Goal: Transaction & Acquisition: Purchase product/service

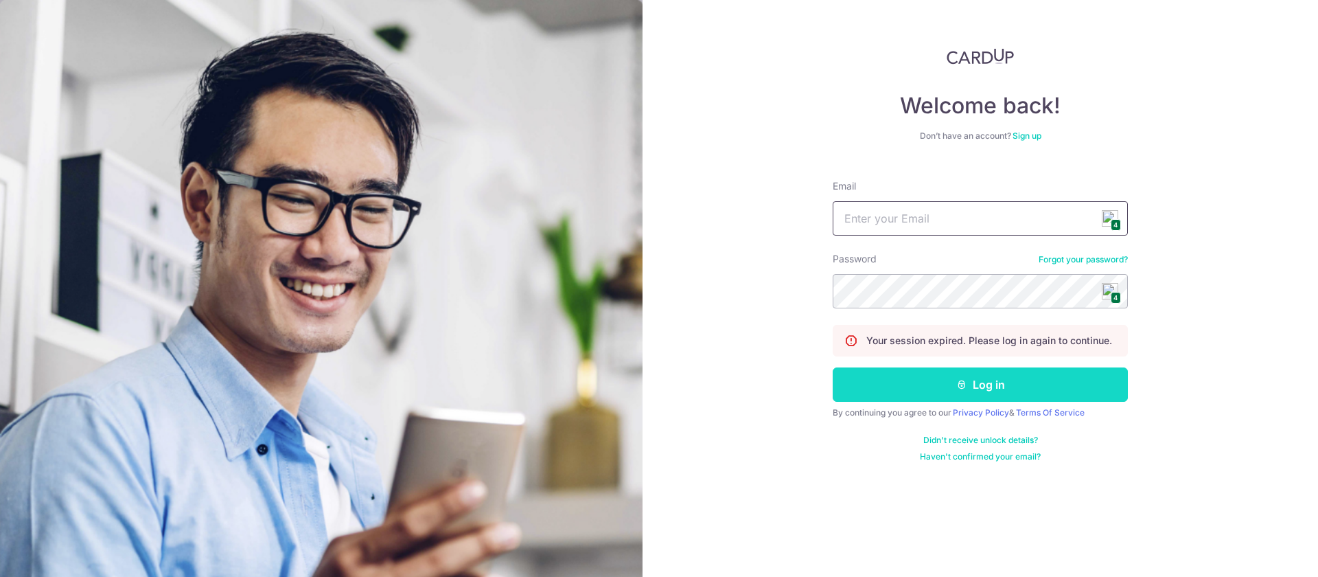
type input "sales@aremyhair.com"
click at [1025, 391] on button "Log in" at bounding box center [980, 384] width 295 height 34
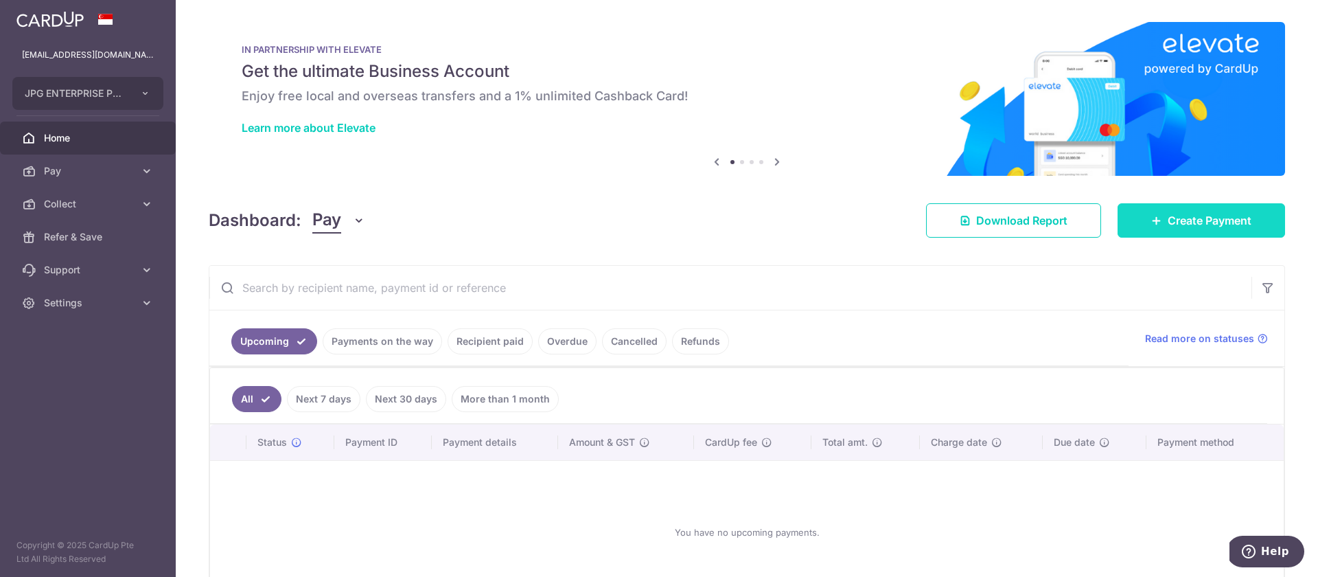
click at [1200, 228] on span "Create Payment" at bounding box center [1210, 220] width 84 height 16
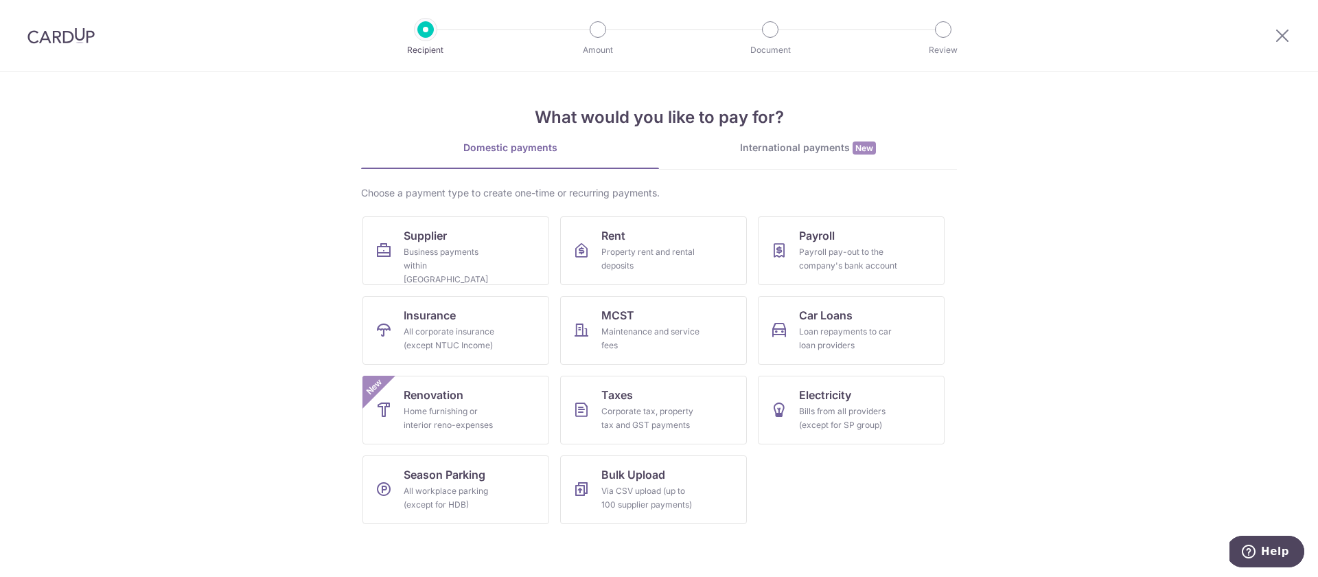
click at [791, 148] on div "International payments New" at bounding box center [808, 148] width 298 height 14
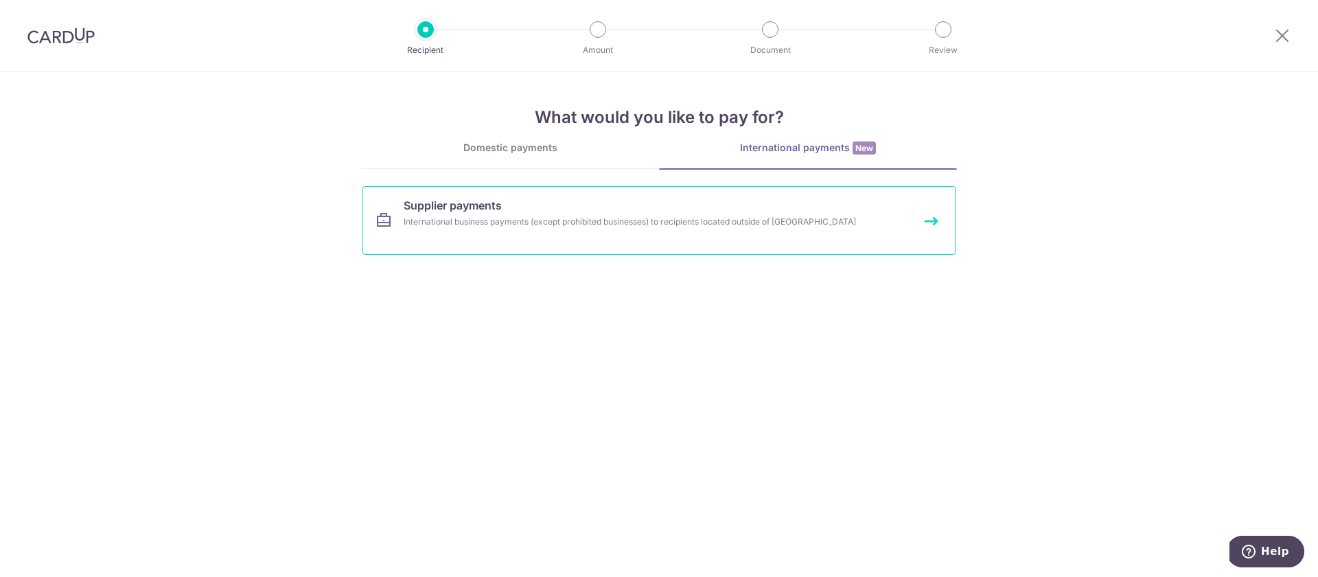
click at [553, 218] on div "International business payments (except prohibited businesses) to recipients lo…" at bounding box center [641, 222] width 474 height 14
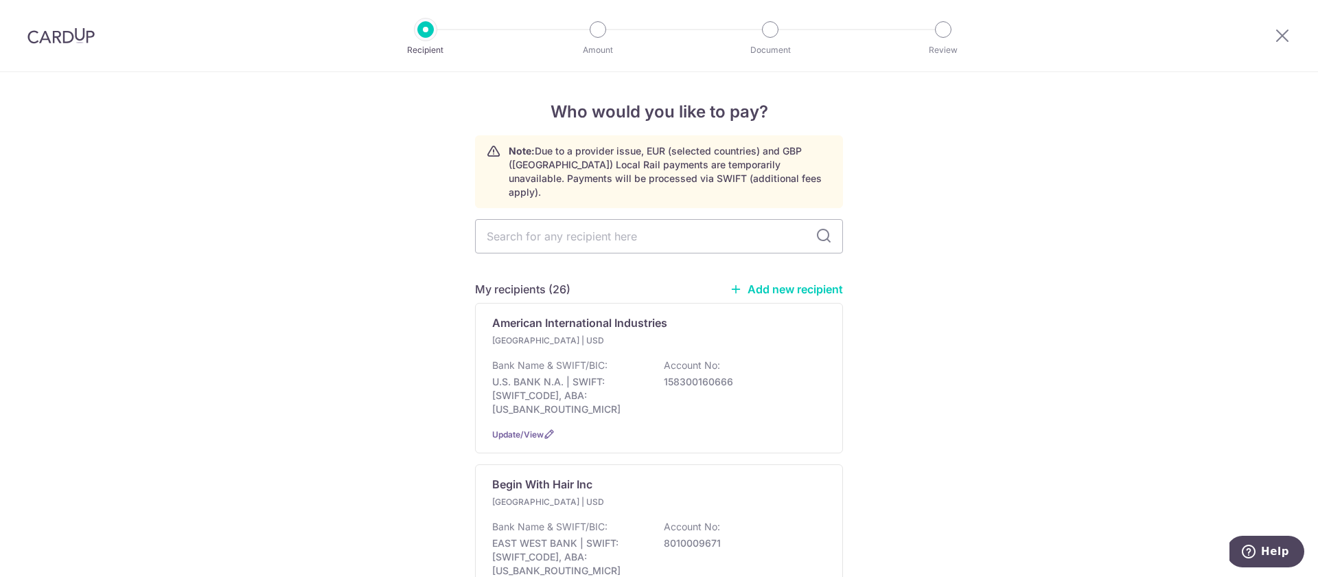
click at [796, 282] on link "Add new recipient" at bounding box center [786, 289] width 113 height 14
select select
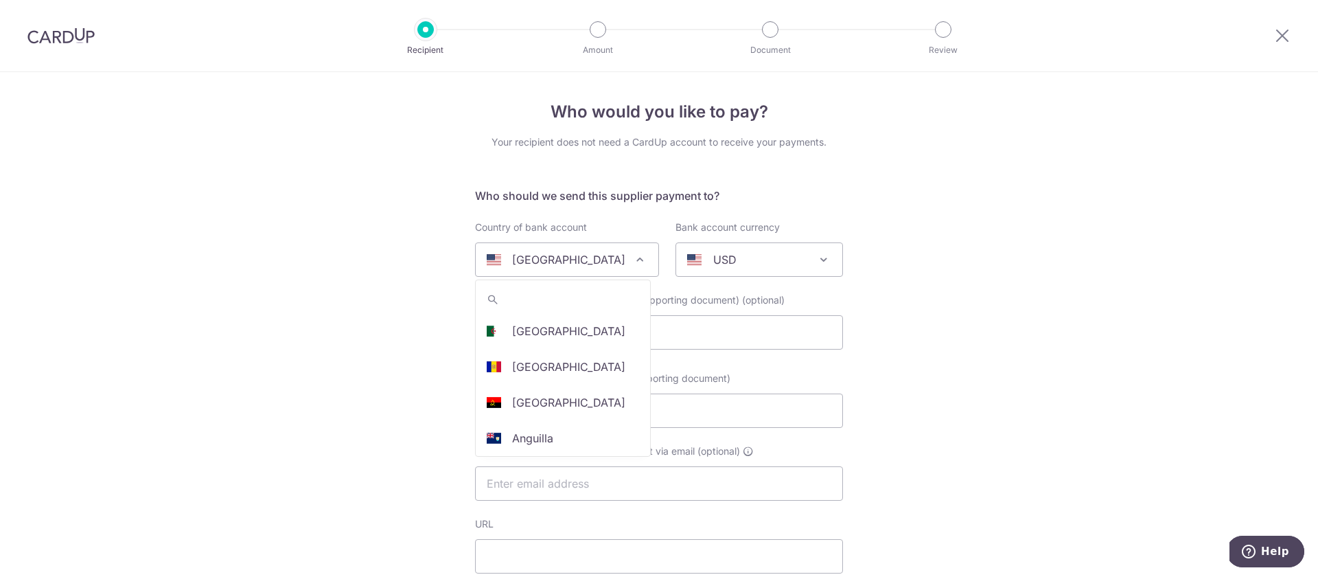
click at [574, 266] on p "[GEOGRAPHIC_DATA]" at bounding box center [568, 259] width 113 height 16
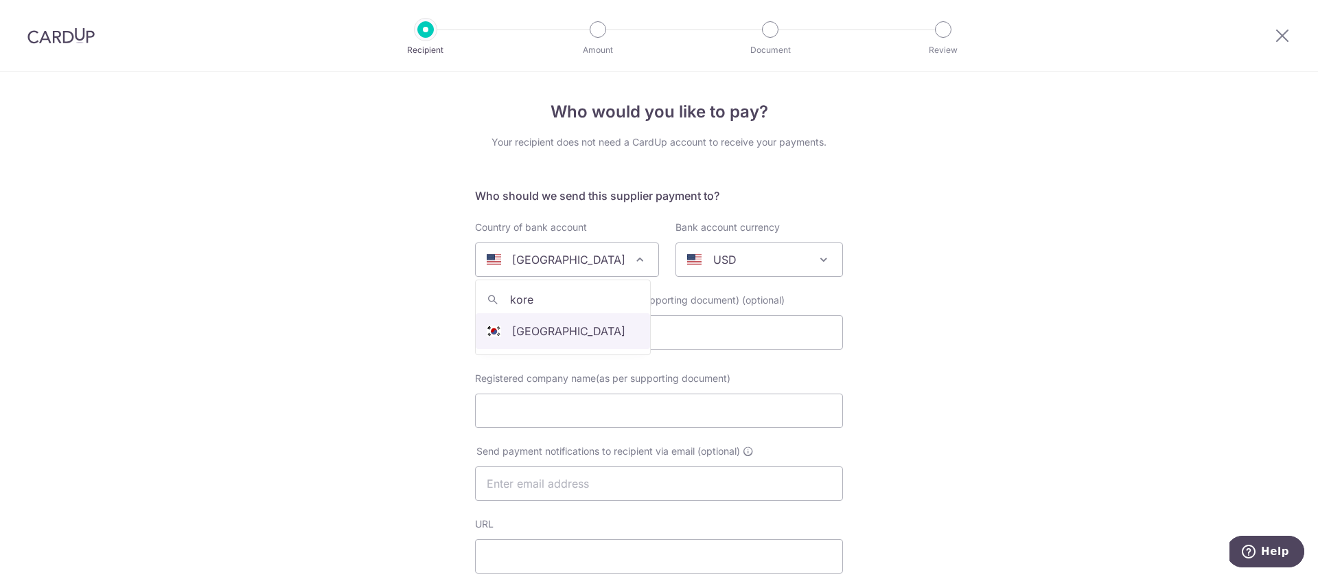
type input "kore"
select select "122"
select select "[GEOGRAPHIC_DATA]"
select select
click at [500, 416] on input "Registered company name(as per supporting document)" at bounding box center [659, 410] width 368 height 34
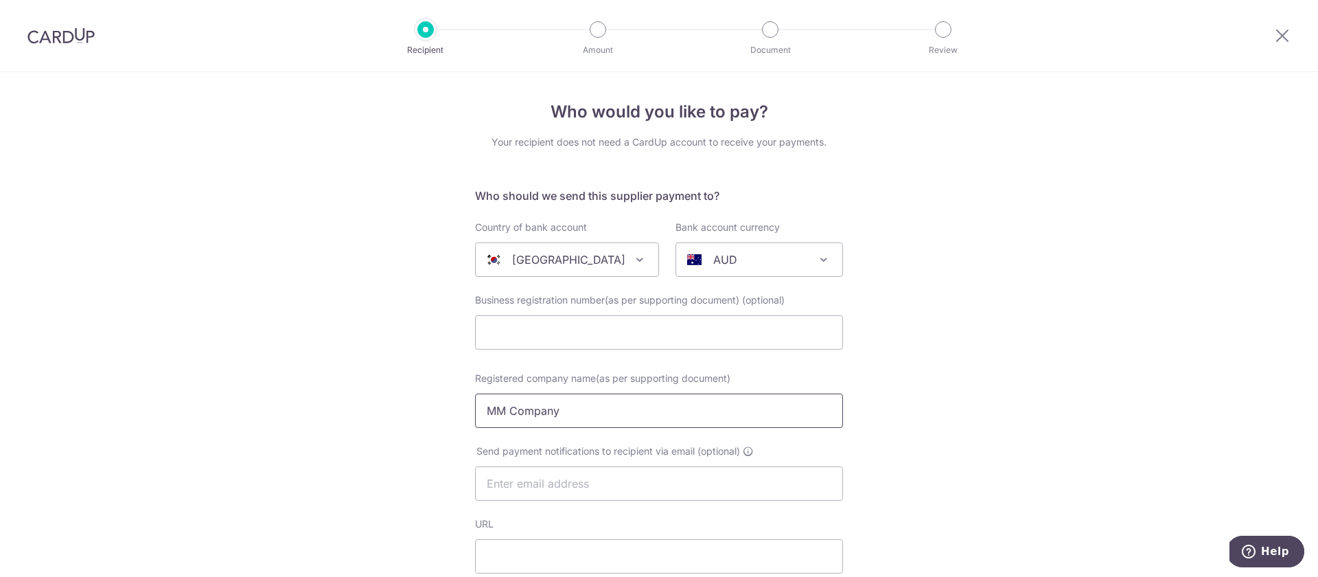
type input "MM Company"
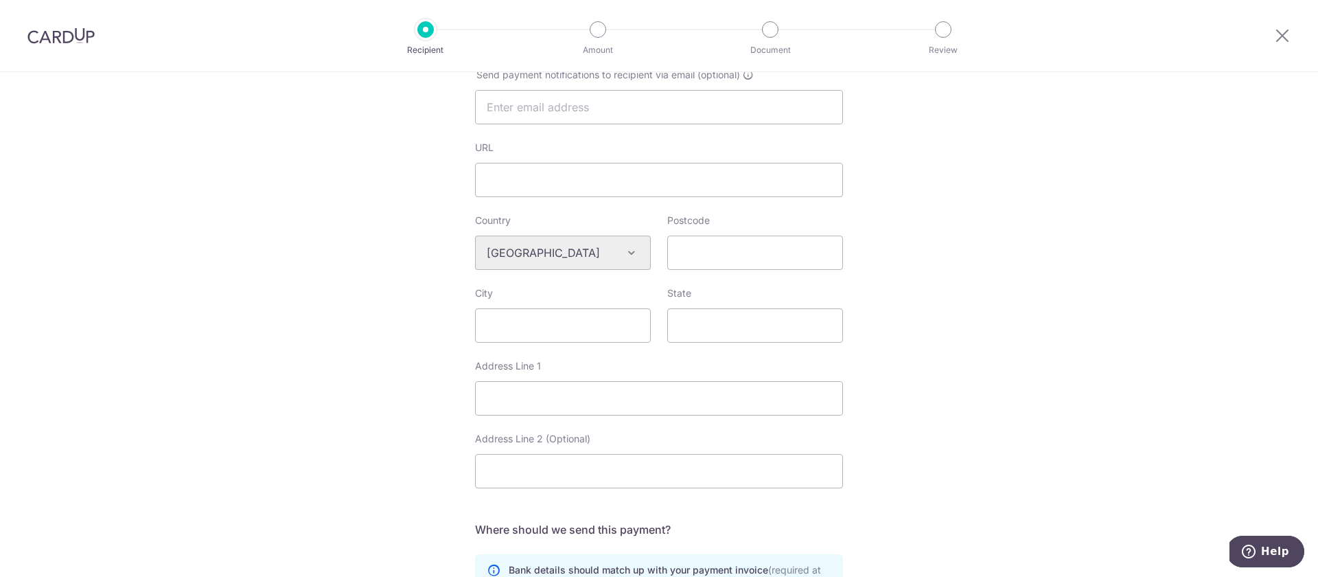
scroll to position [397, 0]
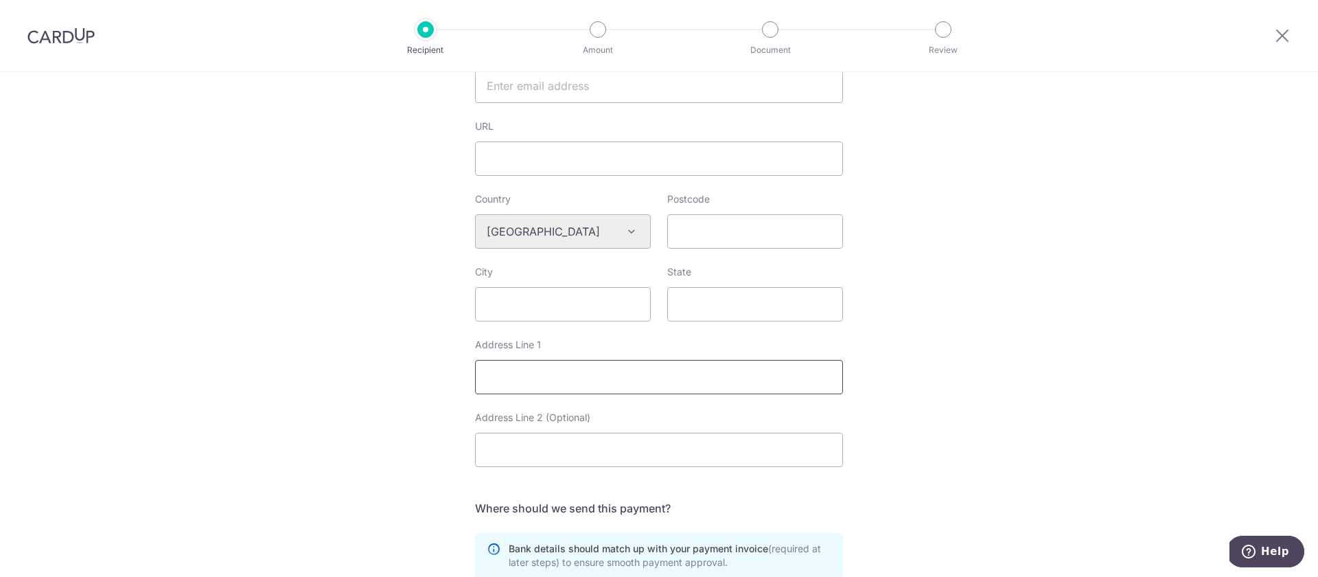
click at [540, 386] on input "Address Line 1" at bounding box center [659, 377] width 368 height 34
type input "4F,17 Yeongdong-daero, 106-Gil, Gangnam-gu"
click at [504, 312] on input "City" at bounding box center [563, 304] width 176 height 34
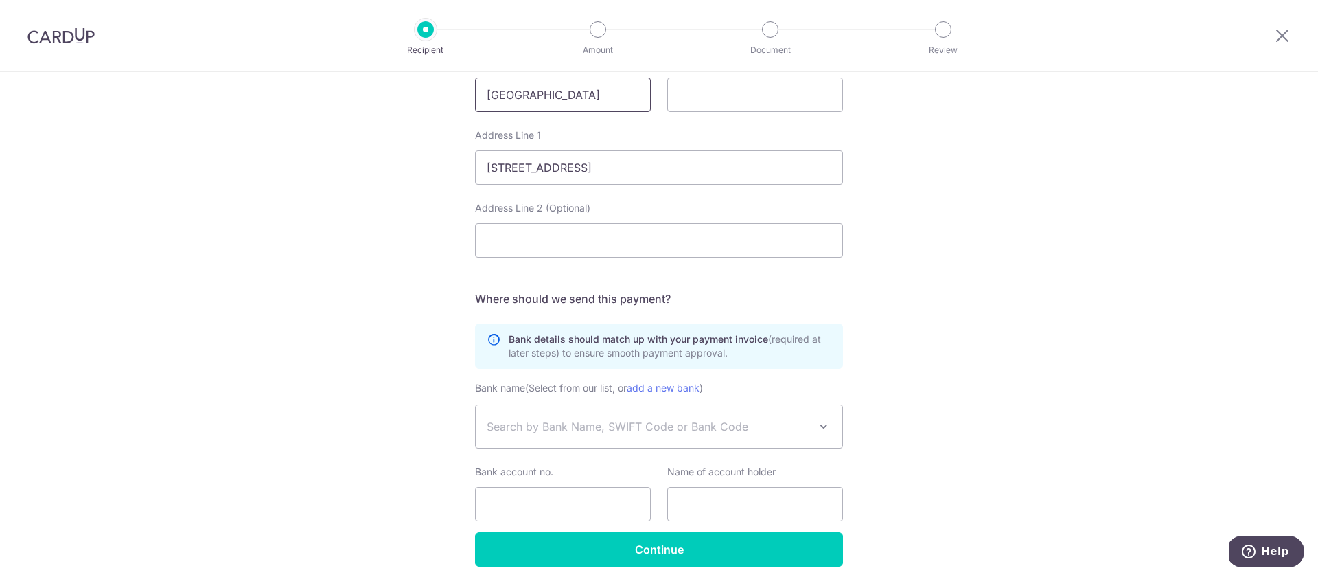
scroll to position [624, 0]
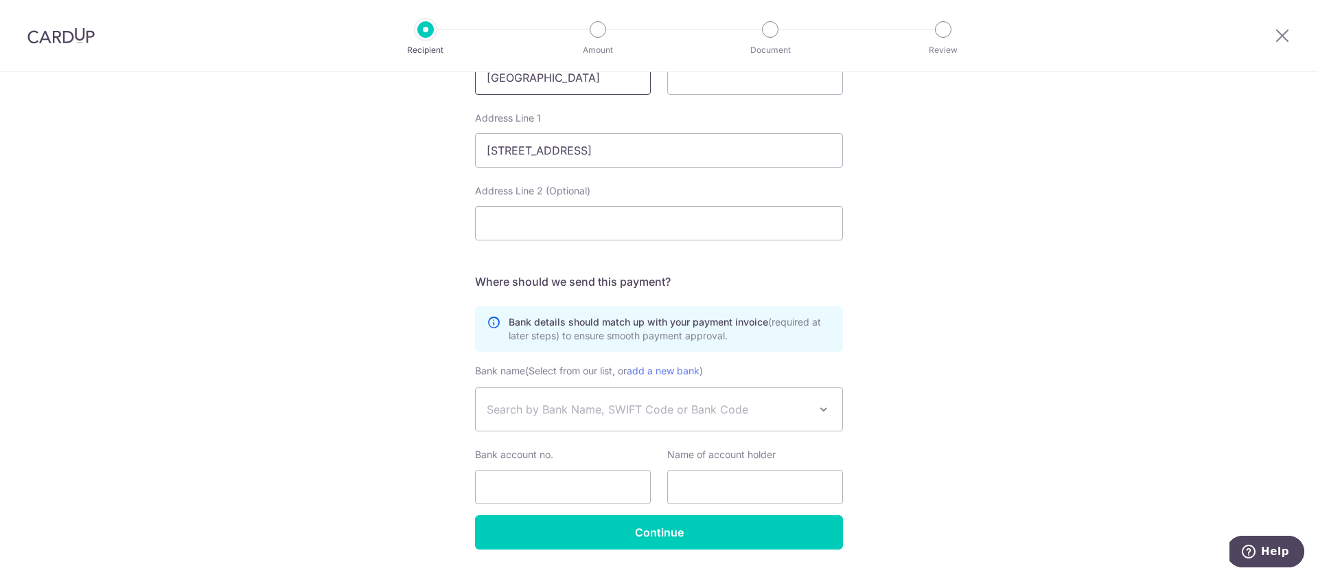
type input "Seoul"
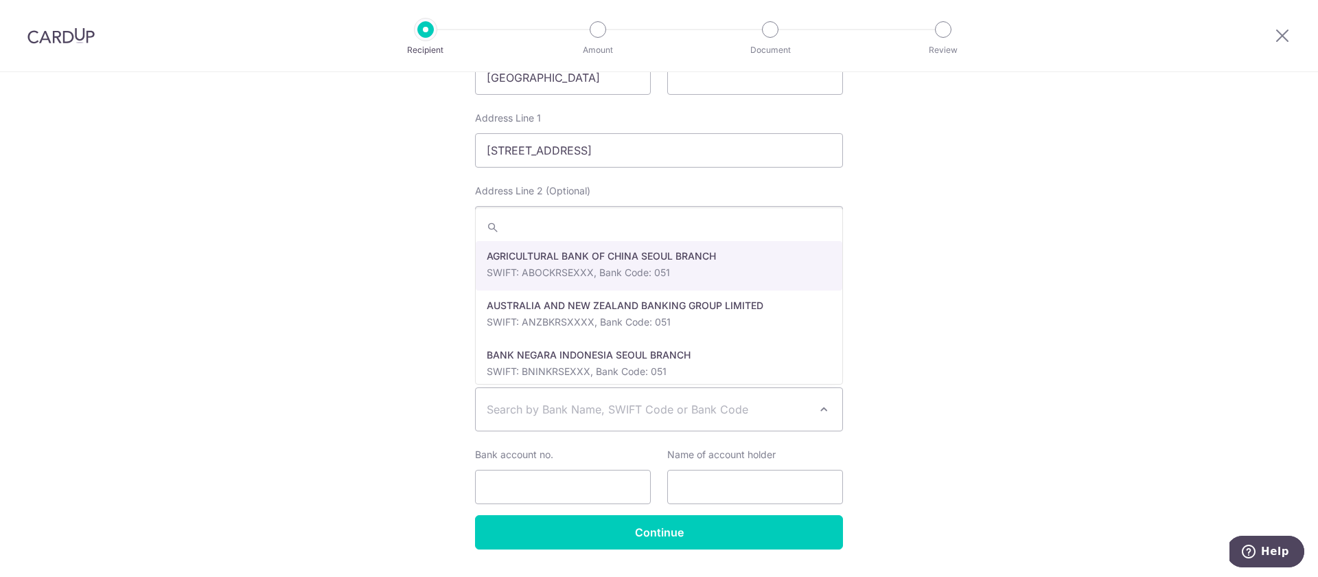
click at [518, 417] on span "Search by Bank Name, SWIFT Code or Bank Code" at bounding box center [659, 409] width 367 height 43
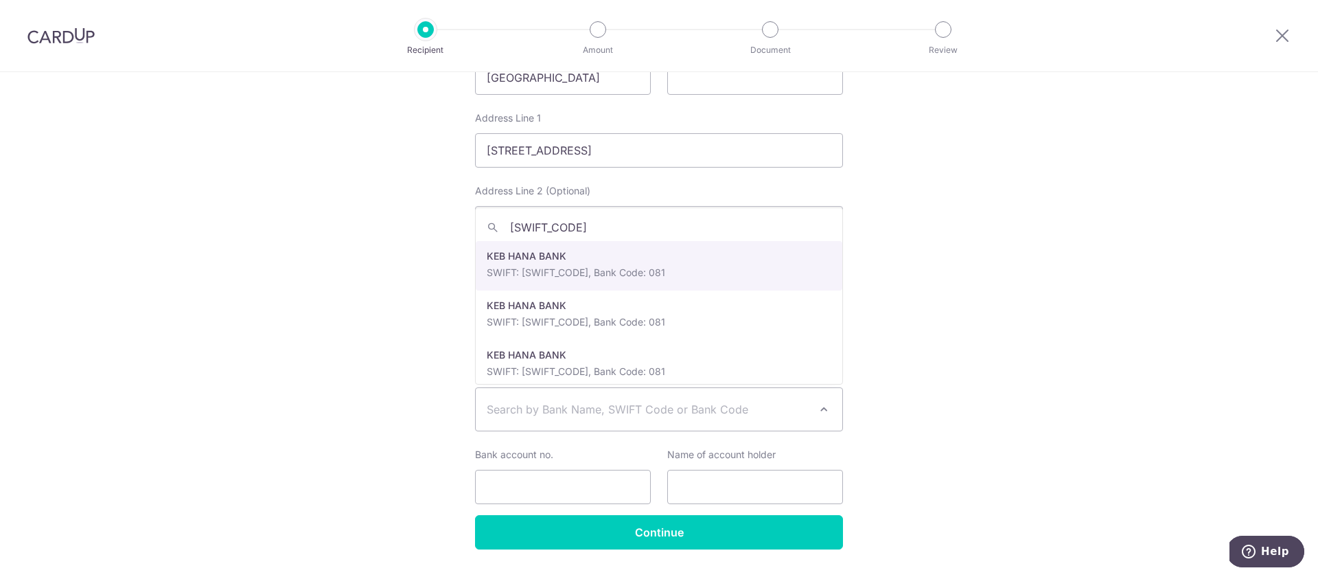
type input "KOEXKRSE"
select select "336"
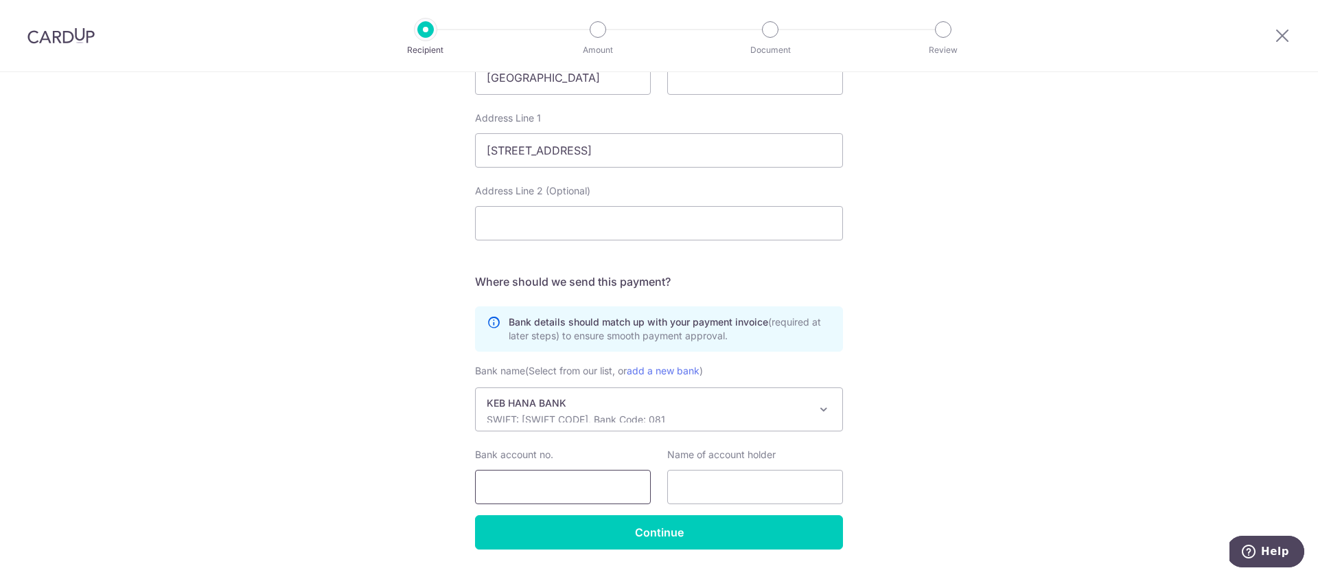
scroll to position [661, 0]
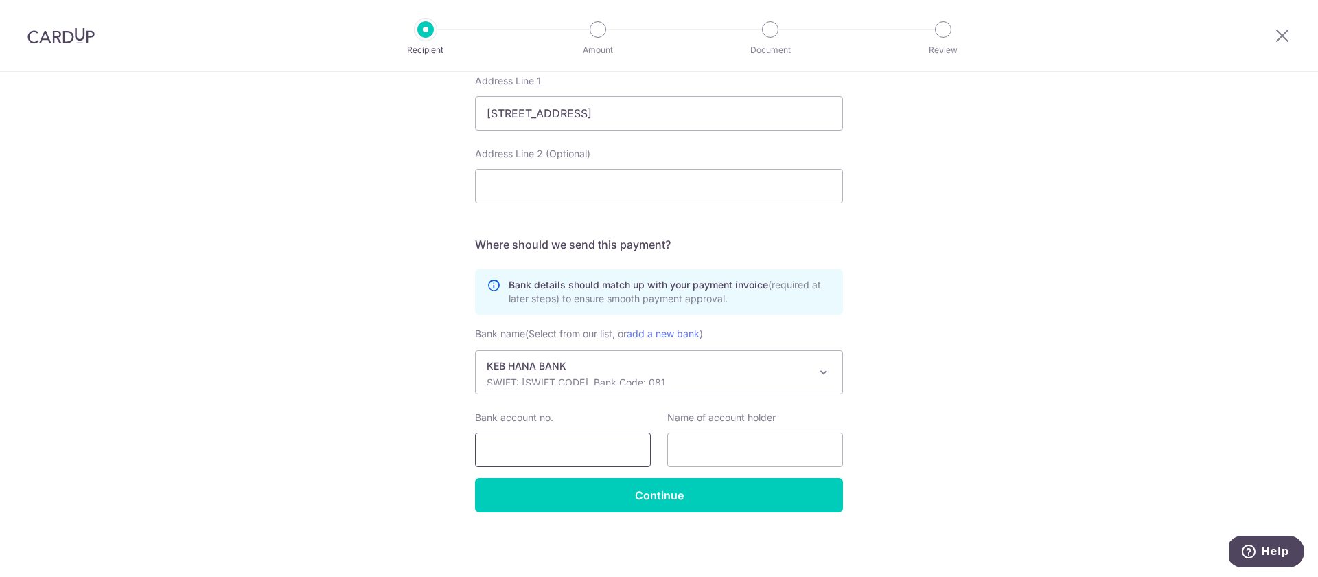
click at [500, 450] on input "Bank account no." at bounding box center [563, 449] width 176 height 34
type input "34791001579338"
click at [683, 452] on input "text" at bounding box center [755, 449] width 176 height 34
type input "MM Company"
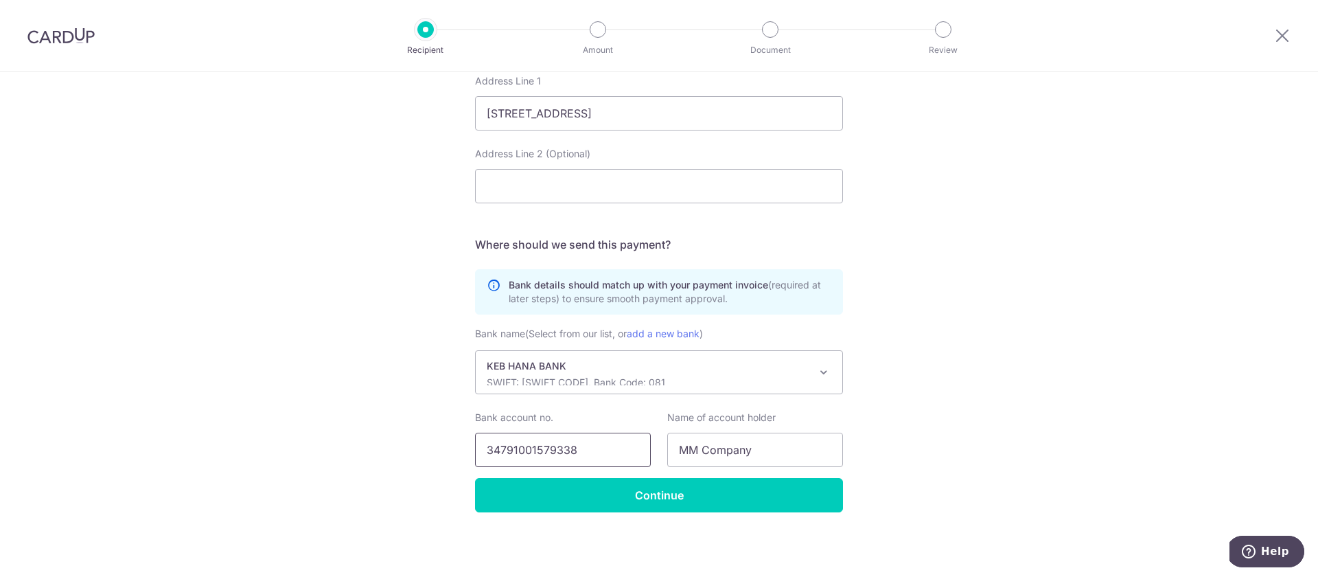
click at [509, 445] on input "34791001579338" at bounding box center [563, 449] width 176 height 34
click at [644, 496] on input "Continue" at bounding box center [659, 495] width 368 height 34
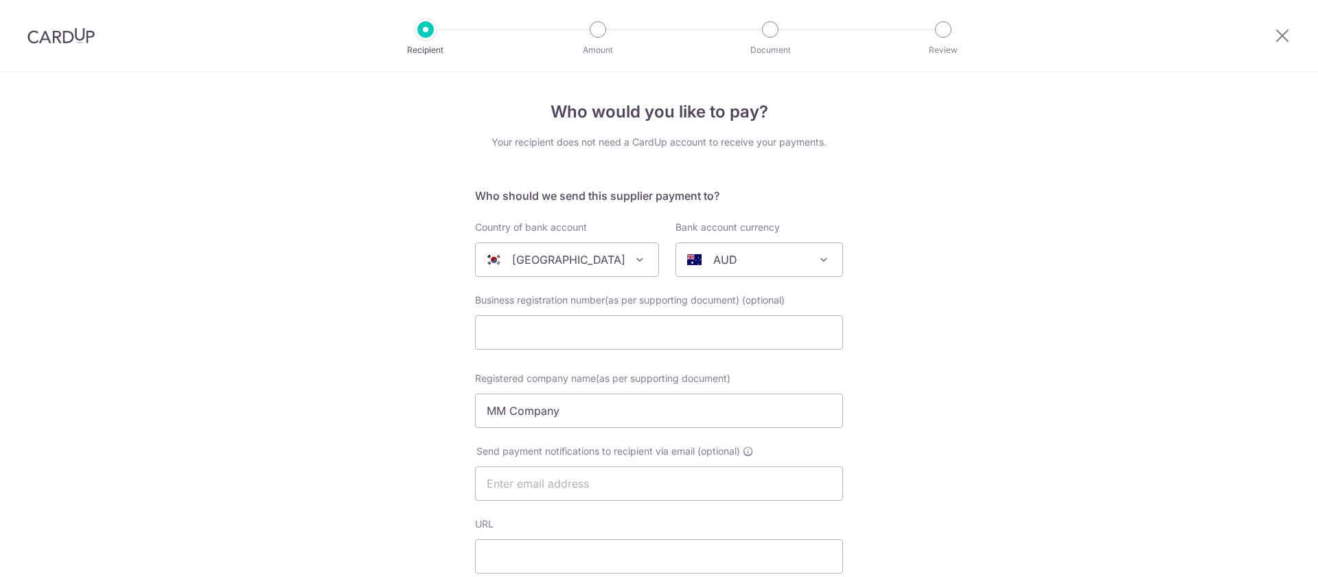
select select "336"
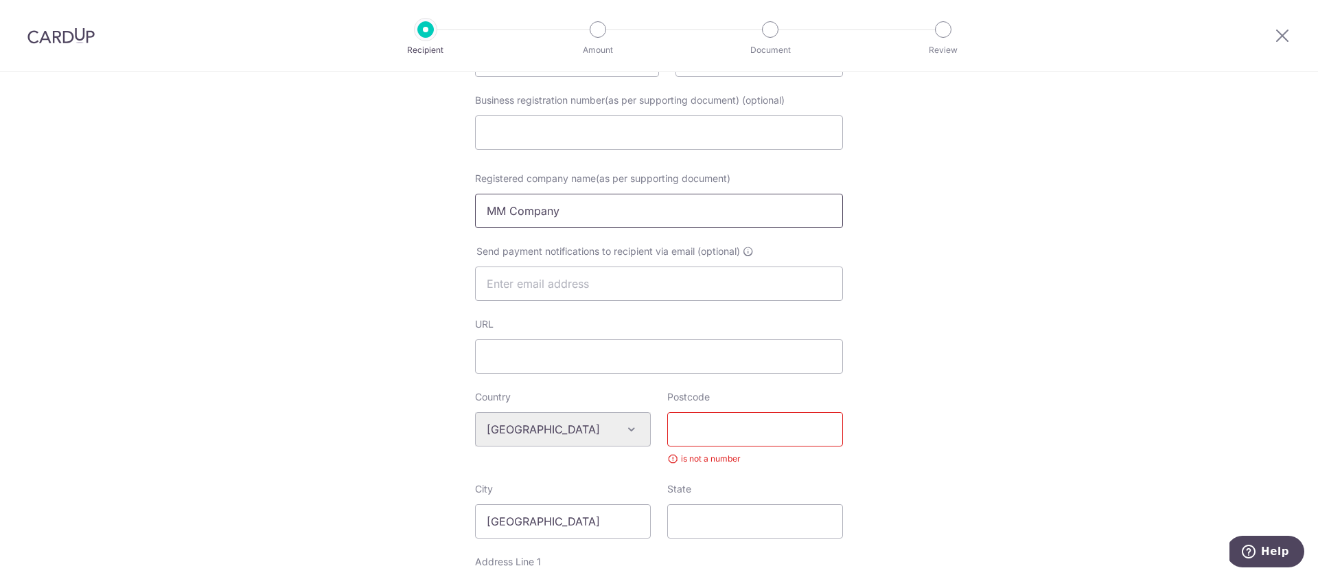
scroll to position [196, 0]
click at [717, 189] on label "Registered company name(as per supporting document)" at bounding box center [602, 183] width 255 height 14
click at [717, 198] on input "MM Company" at bounding box center [659, 215] width 368 height 34
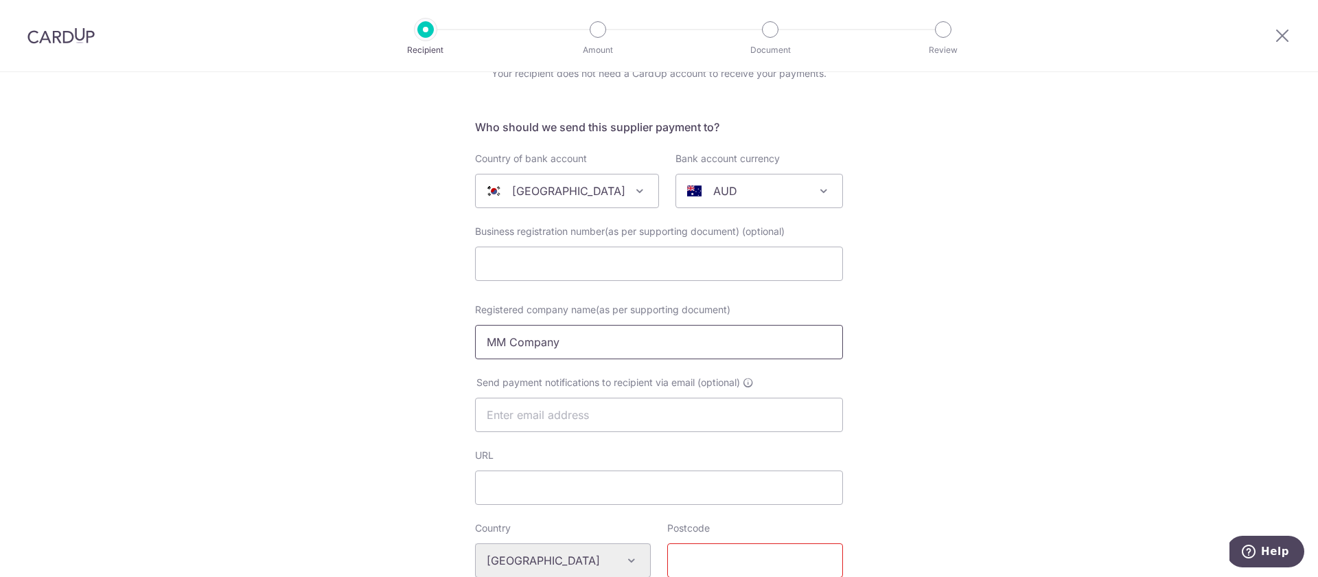
scroll to position [43, 0]
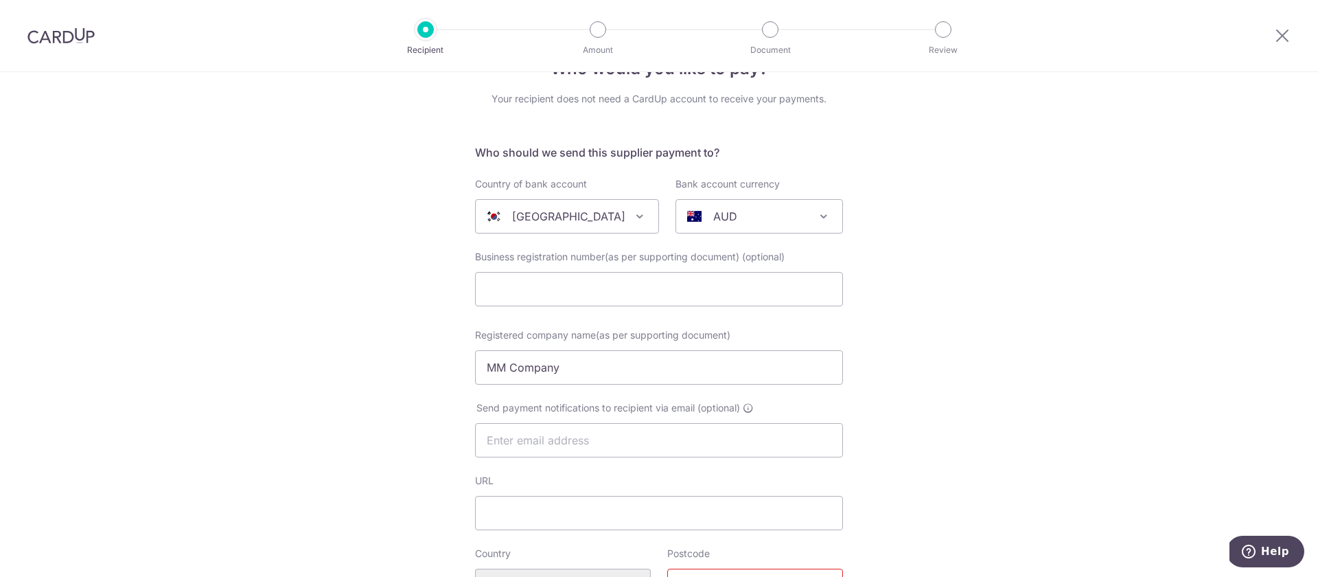
click at [726, 213] on p "AUD" at bounding box center [725, 216] width 24 height 16
select select "5"
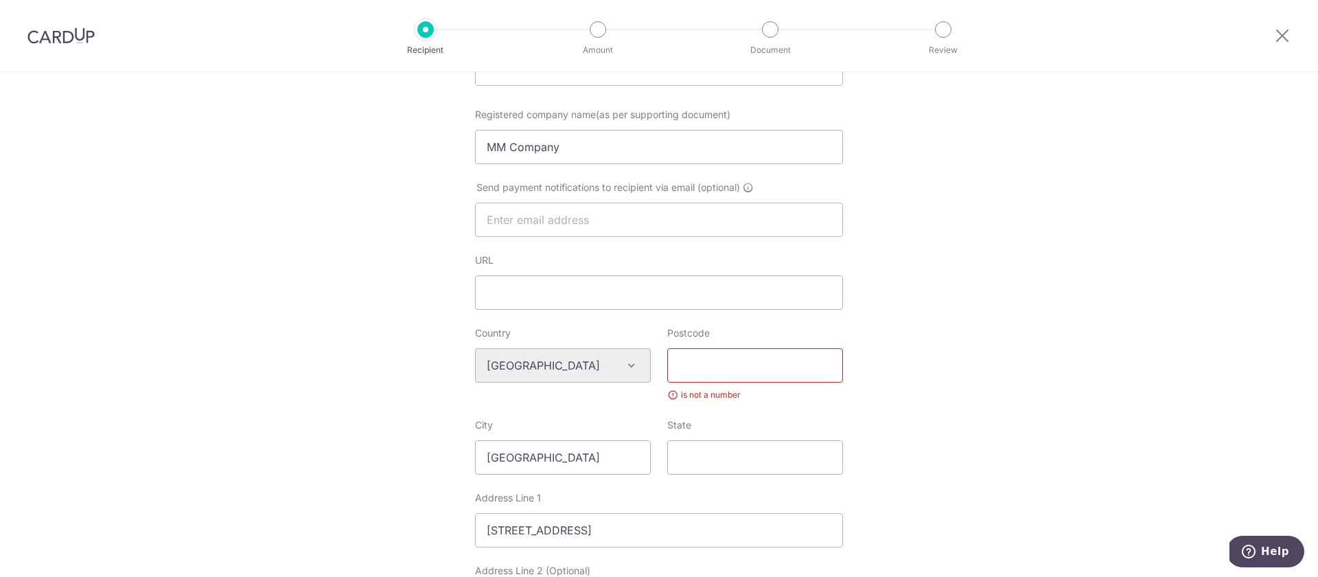
scroll to position [265, 0]
click at [707, 370] on input "Postcode" at bounding box center [755, 364] width 176 height 34
type input "405762"
click at [629, 430] on div "City Seoul" at bounding box center [563, 445] width 176 height 56
click at [380, 437] on div "Who would you like to pay? Your recipient does not need a CardUp account to rec…" at bounding box center [659, 399] width 1318 height 1185
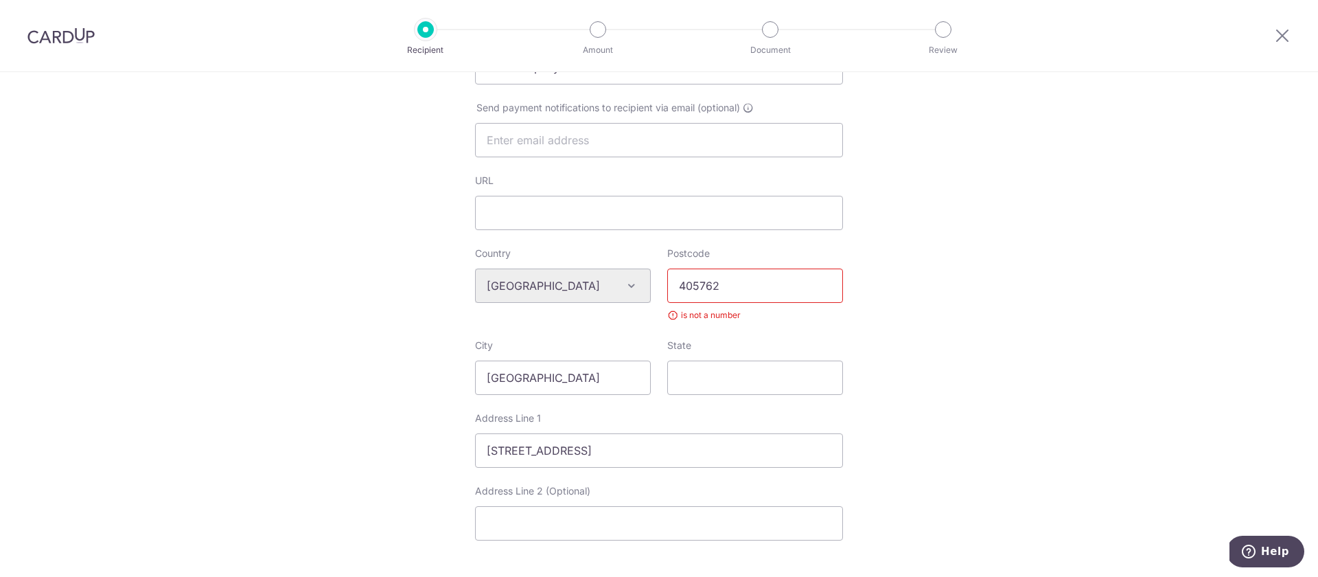
scroll to position [414, 0]
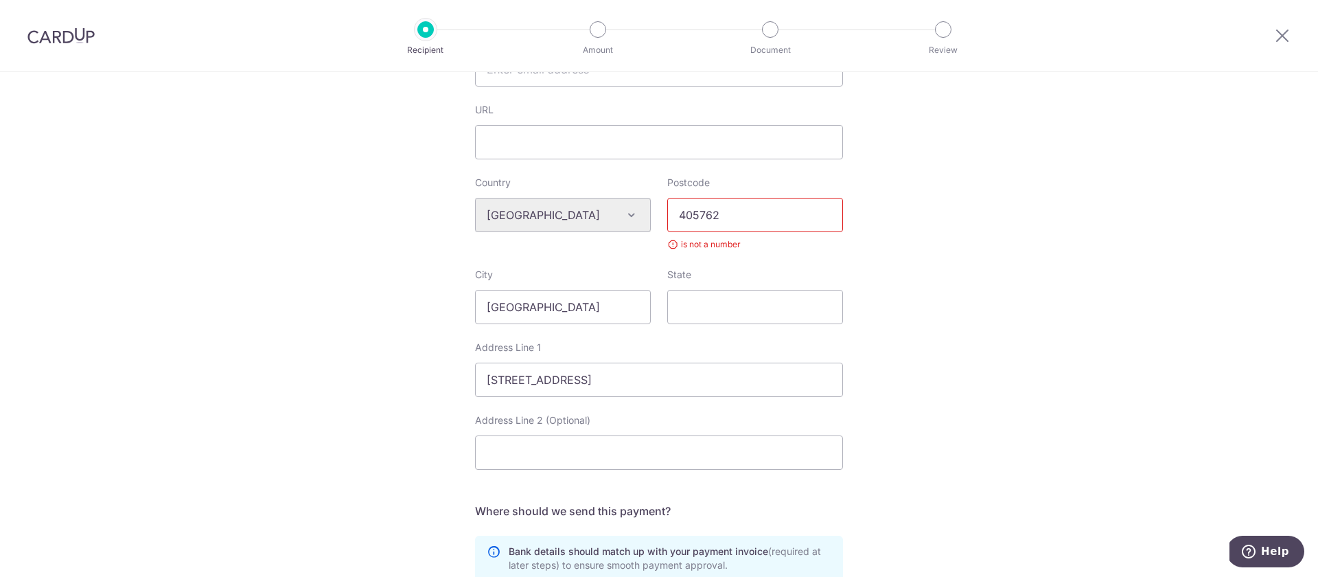
click at [411, 422] on div "Who would you like to pay? Your recipient does not need a CardUp account to rec…" at bounding box center [659, 250] width 1318 height 1185
click at [747, 217] on input "405762" at bounding box center [755, 215] width 176 height 34
click at [723, 268] on div "State" at bounding box center [755, 296] width 176 height 56
click at [717, 302] on input "State" at bounding box center [755, 307] width 176 height 34
click at [586, 275] on div "City Seoul" at bounding box center [563, 296] width 176 height 56
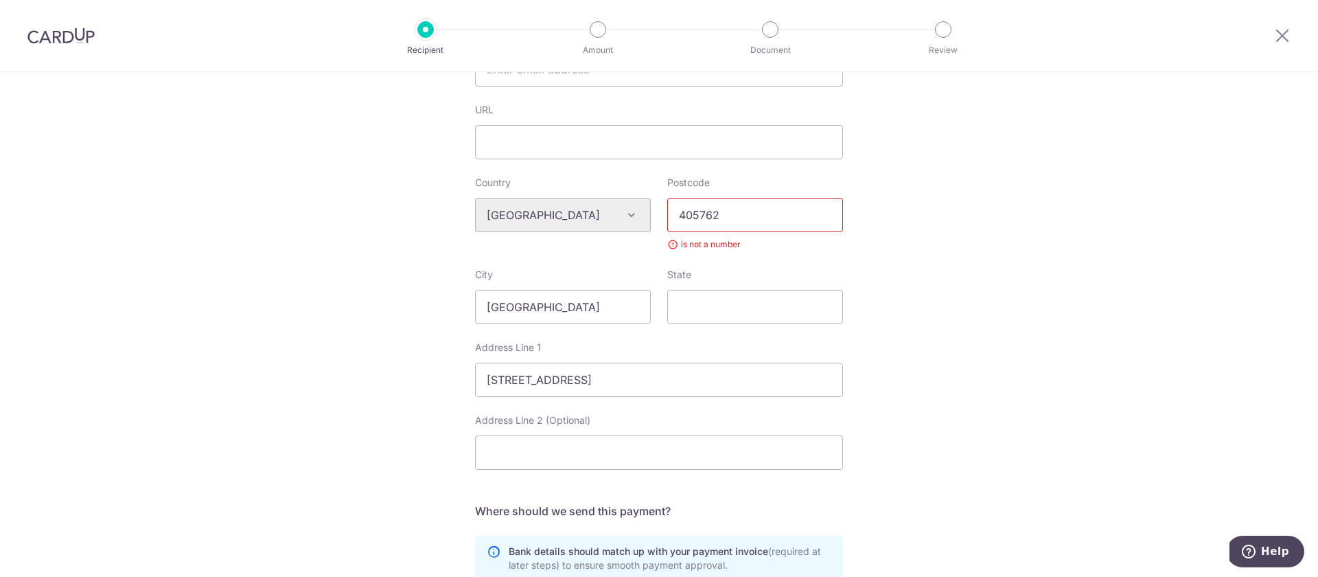
click at [587, 340] on div "Address Line 1 4F,17 Yeongdong-daero, 106-Gil, Gangnam-gu" at bounding box center [659, 368] width 368 height 56
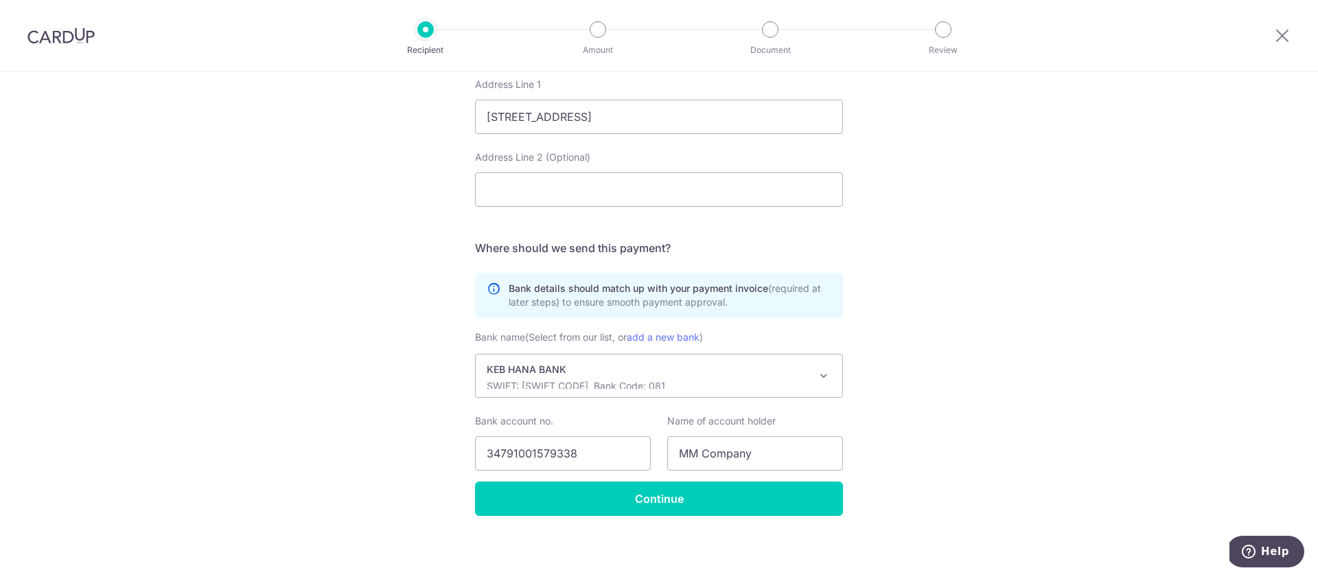
scroll to position [680, 0]
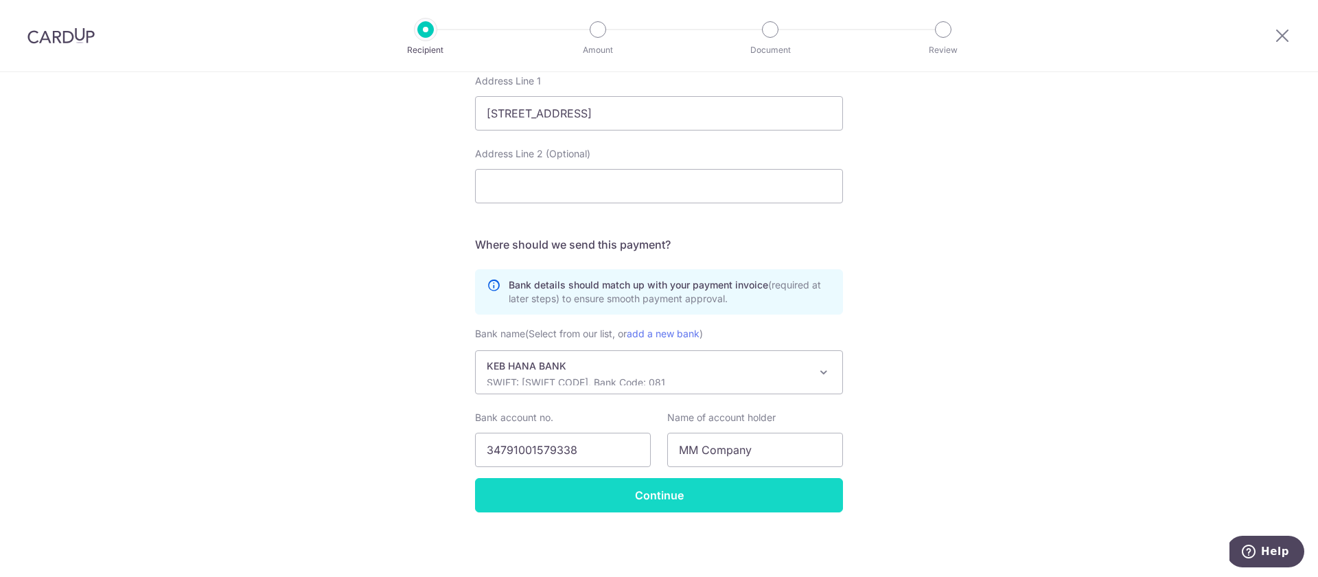
click at [651, 498] on input "Continue" at bounding box center [659, 495] width 368 height 34
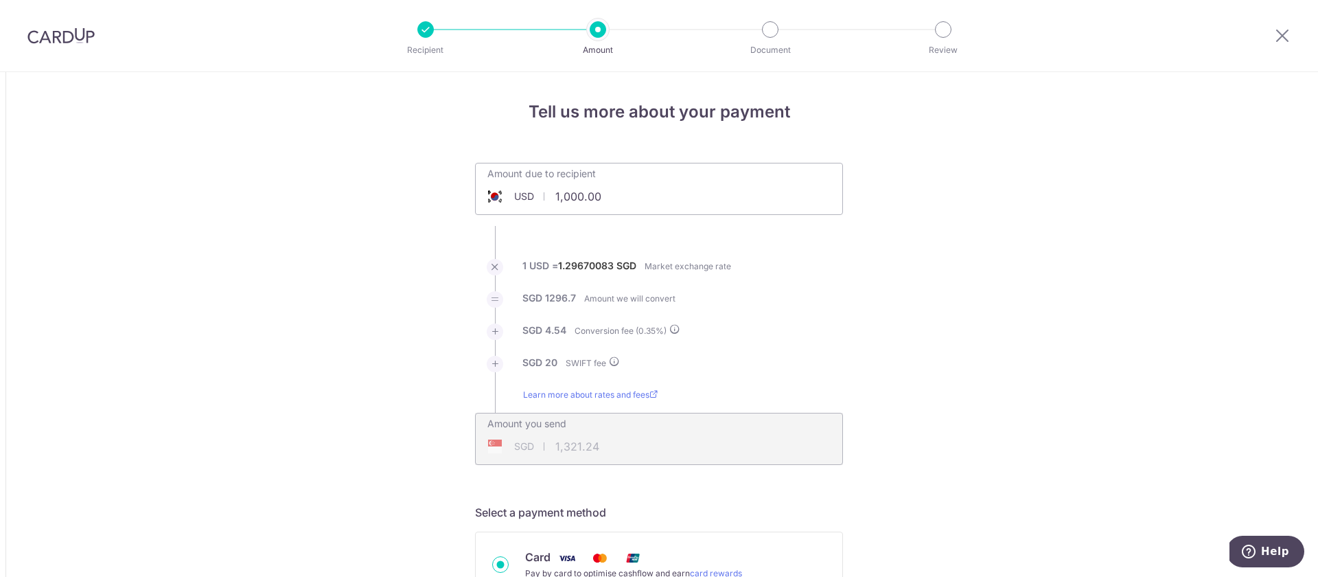
click at [611, 196] on input "1,000.00" at bounding box center [577, 197] width 203 height 32
type input "1,010.00"
type input "1,334.27"
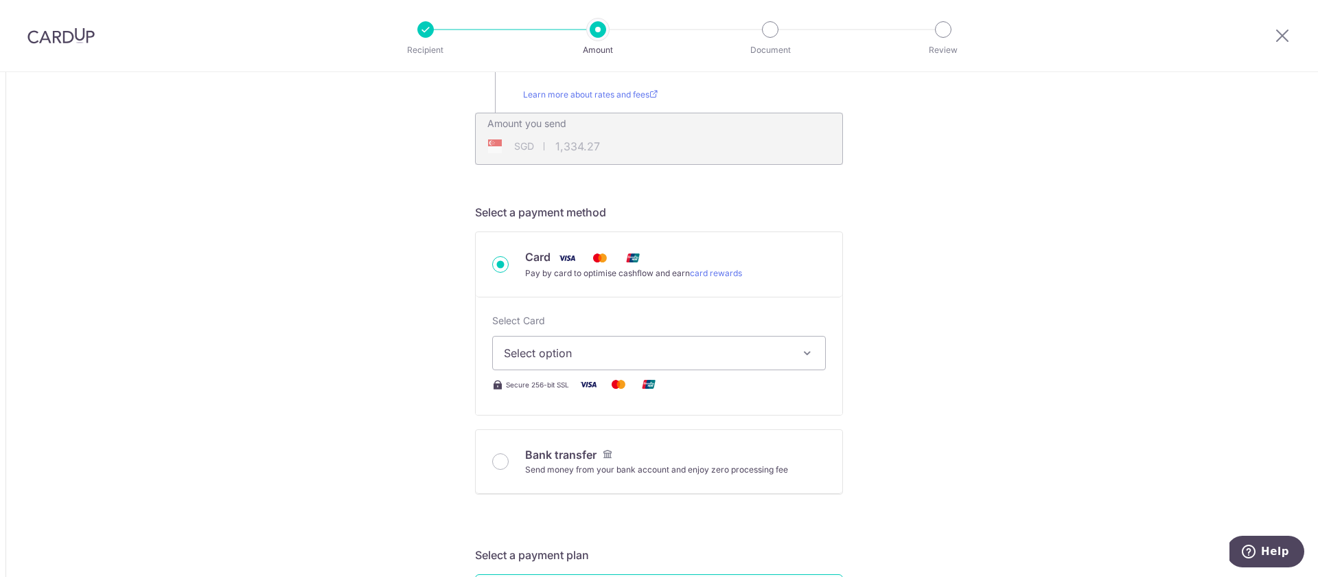
scroll to position [307, 0]
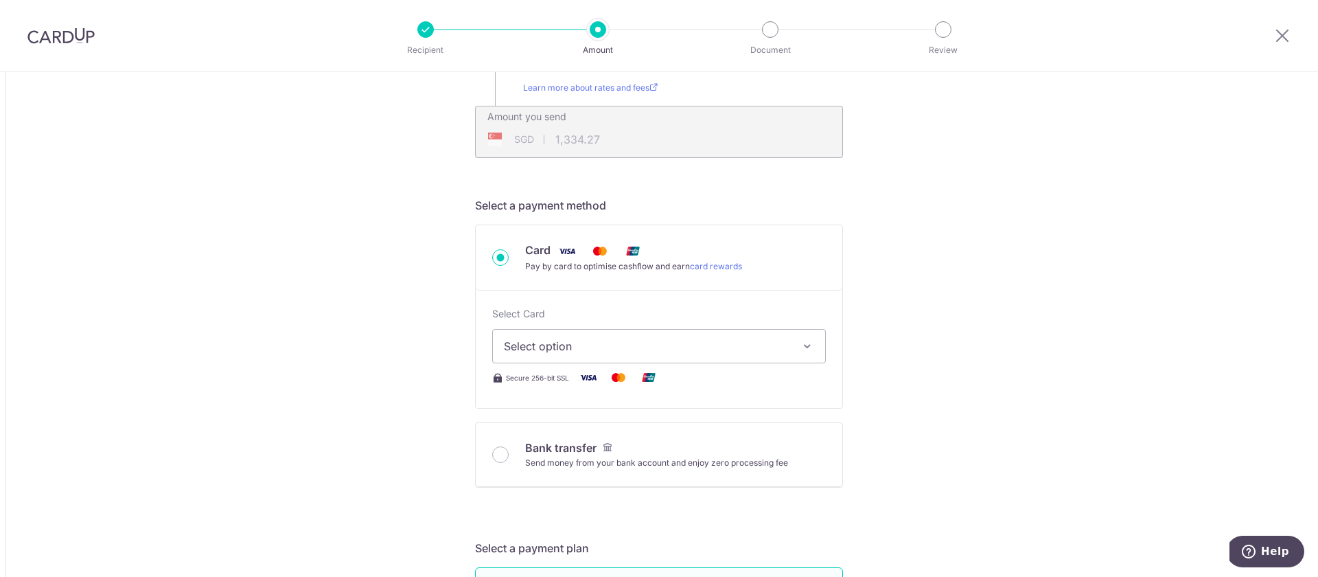
click at [648, 347] on span "Select option" at bounding box center [647, 346] width 286 height 16
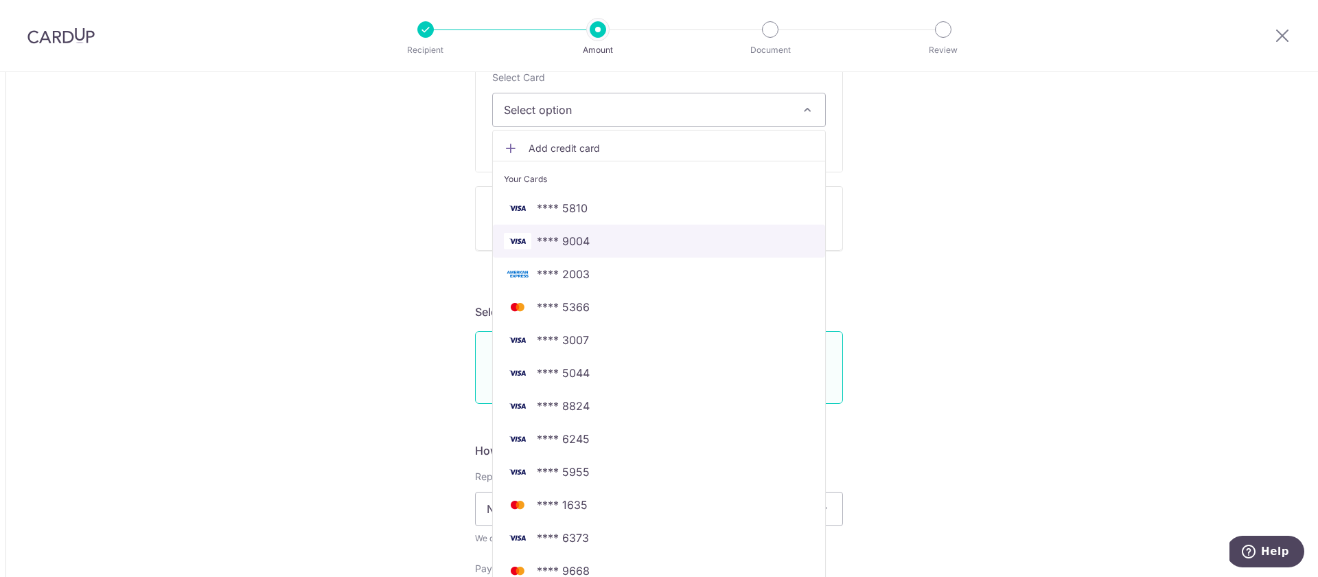
scroll to position [544, 0]
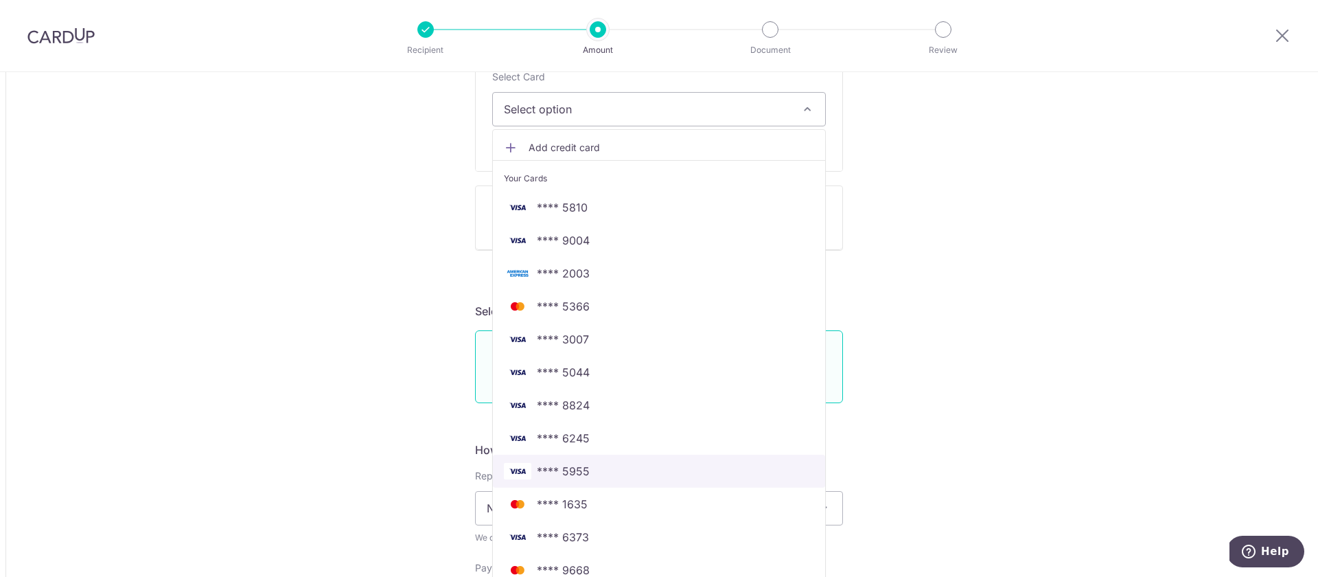
click at [596, 482] on link "**** 5955" at bounding box center [659, 470] width 332 height 33
type input "1,010.00"
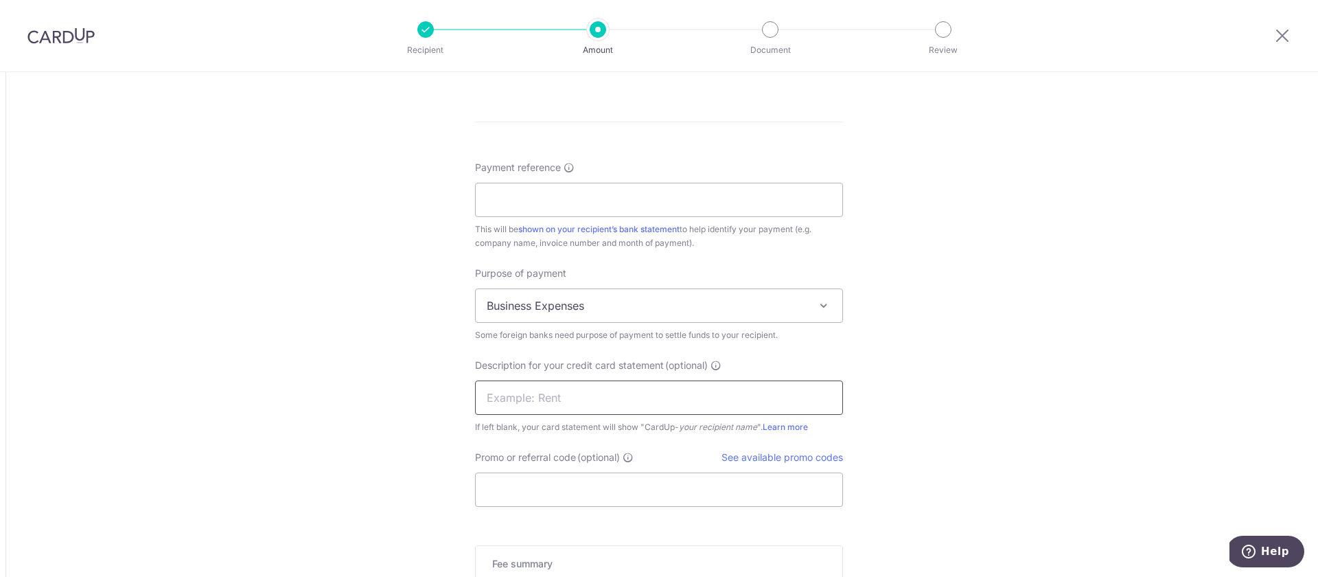
scroll to position [1177, 0]
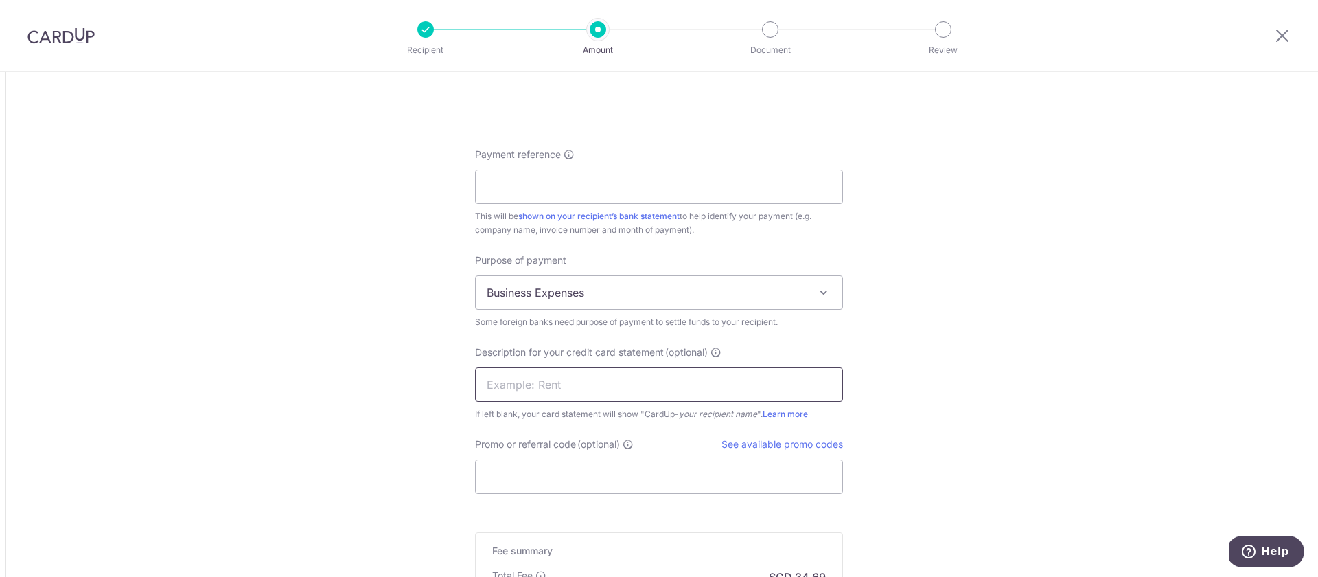
click at [545, 388] on input "text" at bounding box center [659, 384] width 368 height 34
type input "MM Company"
click at [495, 209] on div "This will be shown on your recipient’s bank statement to help identify your pay…" at bounding box center [659, 222] width 368 height 27
click at [498, 185] on input "Payment reference" at bounding box center [659, 187] width 368 height 34
type input "JPG Enterprise Pte Ltd"
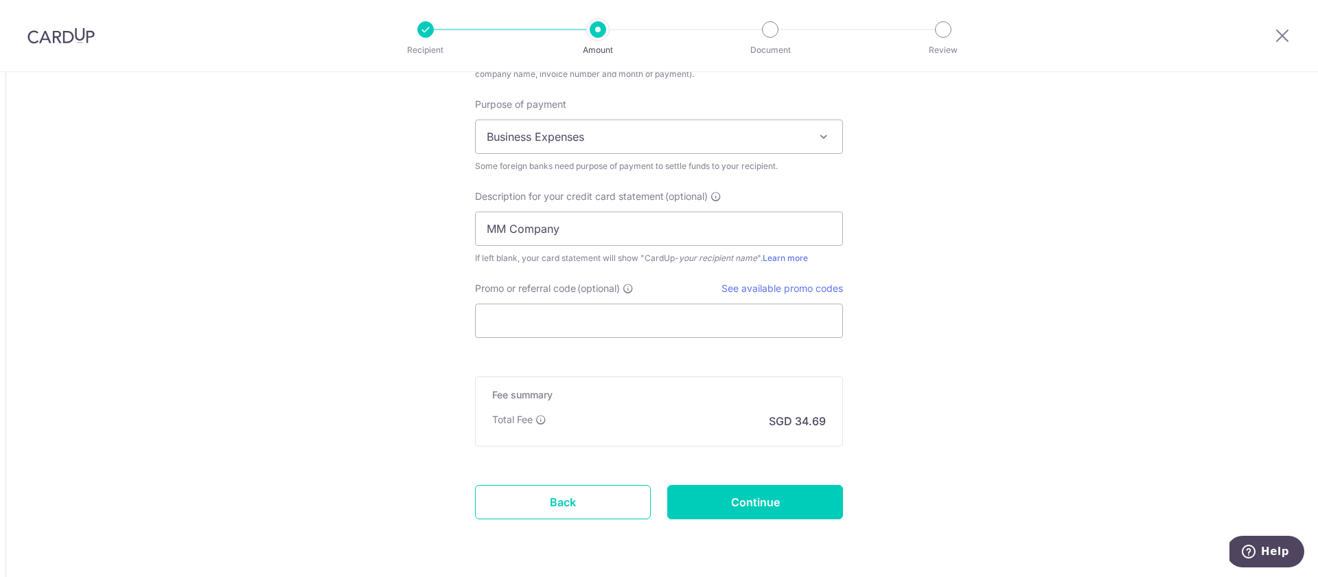
scroll to position [1341, 0]
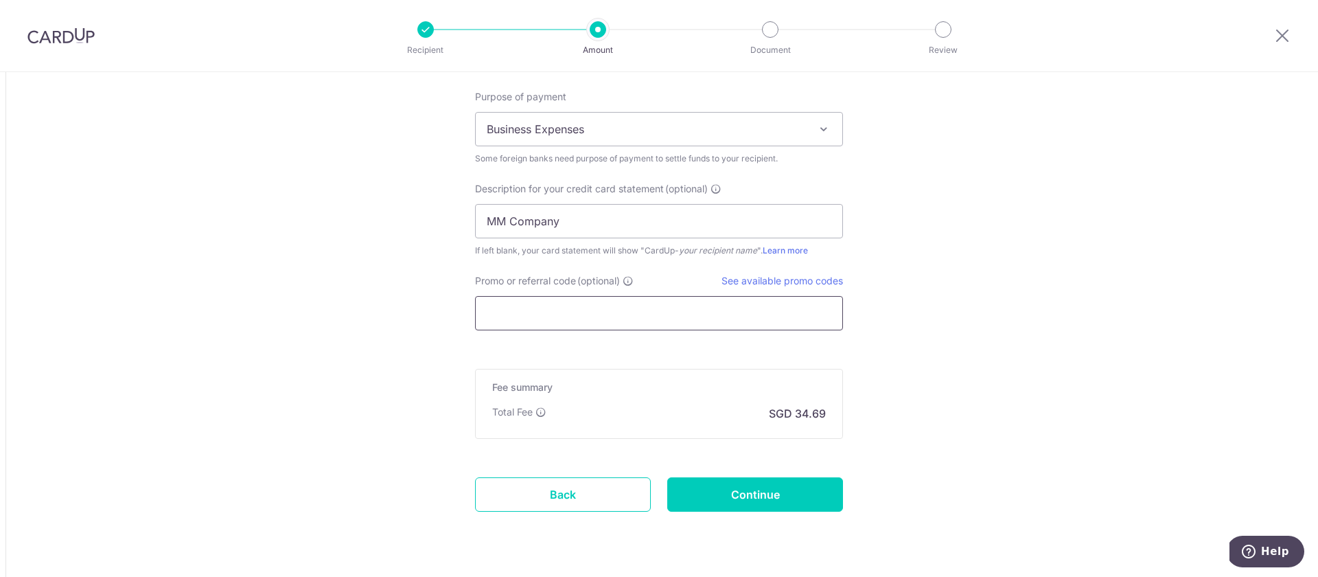
click at [517, 313] on input "Promo or referral code (optional)" at bounding box center [659, 313] width 368 height 34
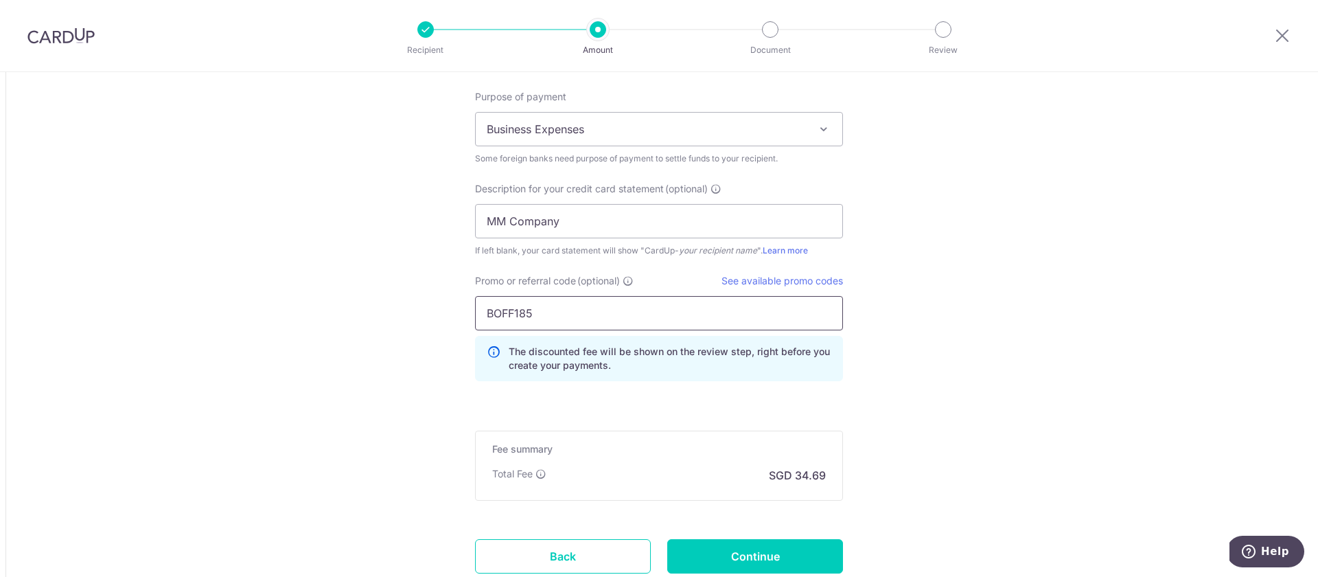
type input "BOFF185"
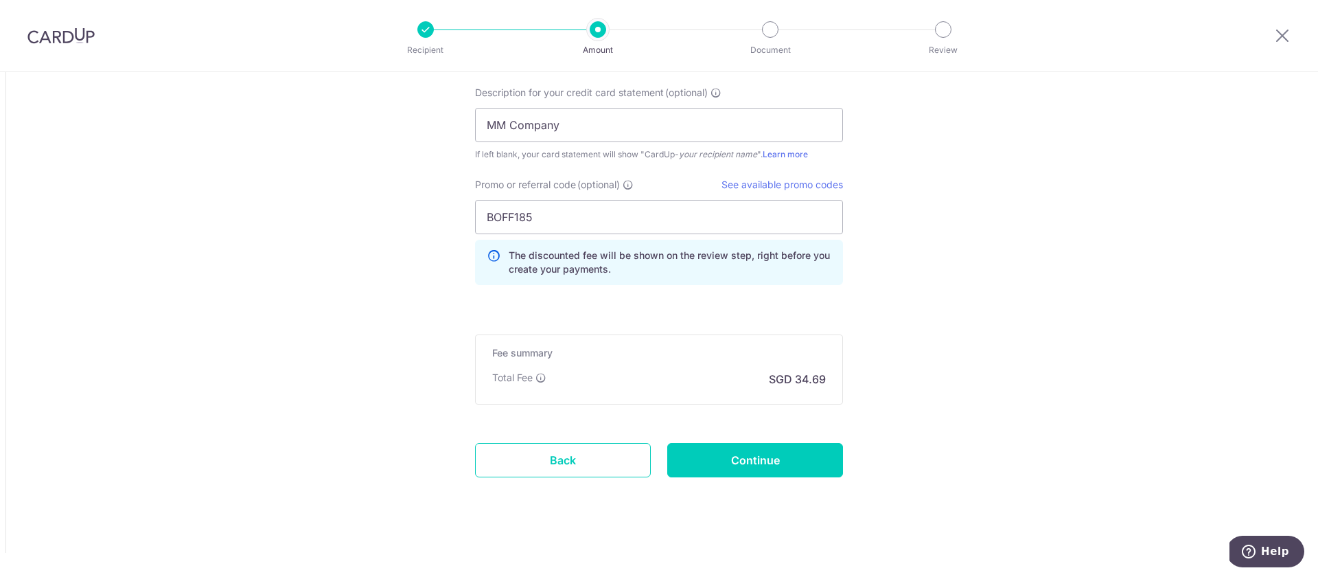
scroll to position [1439, 0]
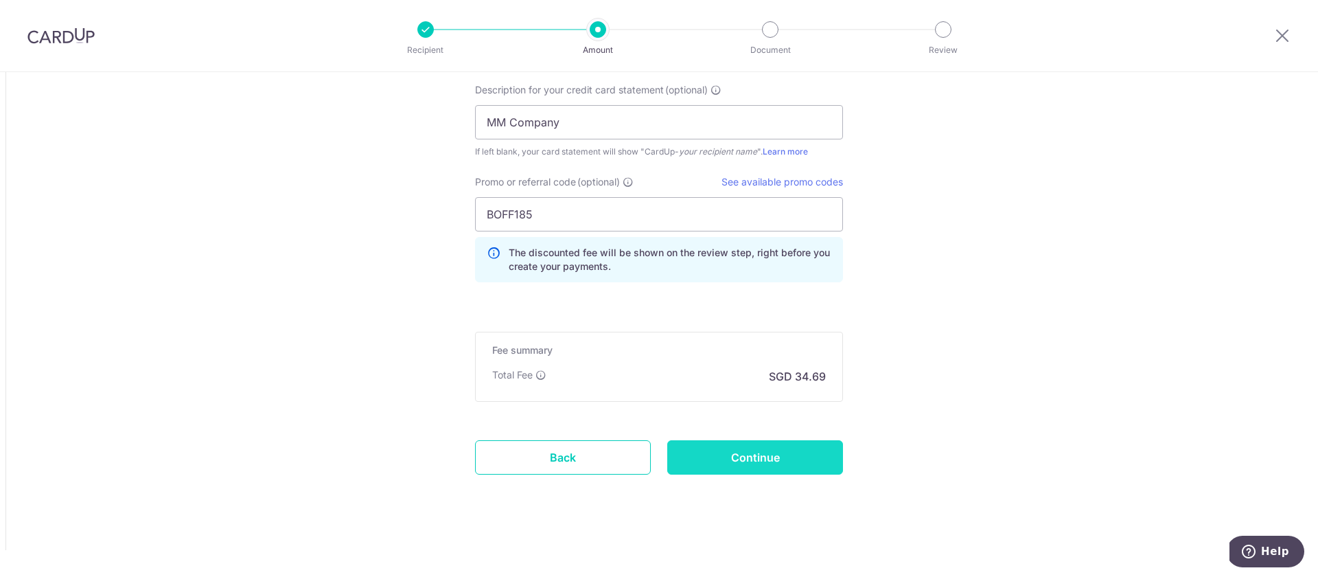
click at [745, 458] on input "Continue" at bounding box center [755, 457] width 176 height 34
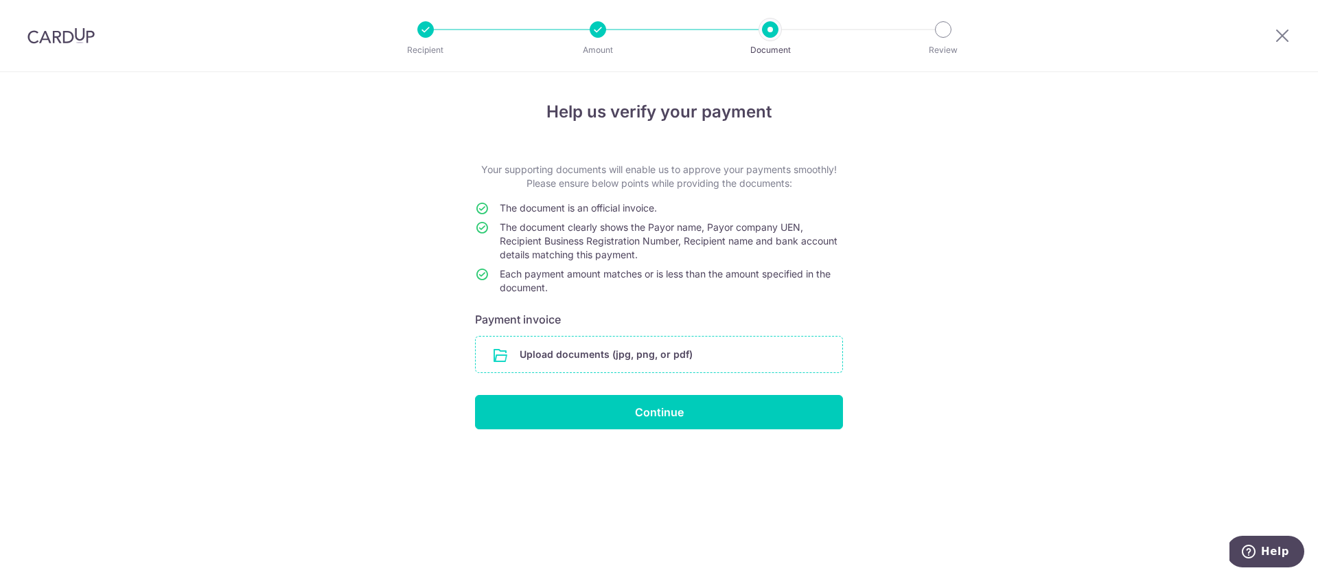
click at [631, 351] on input "file" at bounding box center [659, 354] width 367 height 36
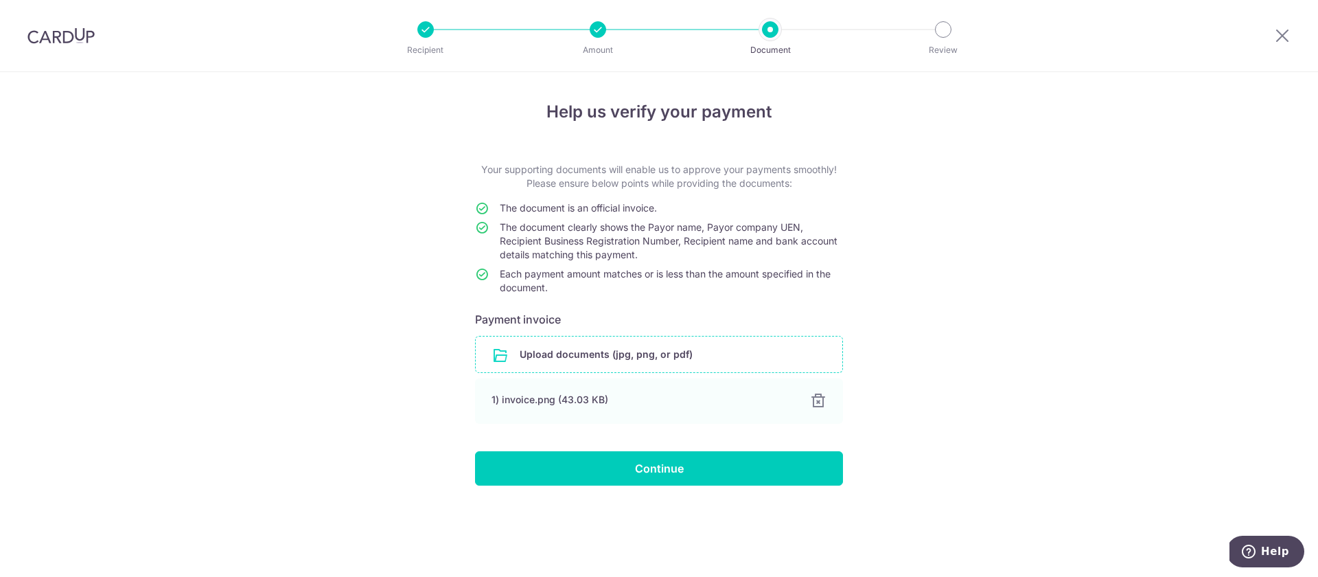
click at [668, 357] on input "file" at bounding box center [659, 354] width 367 height 36
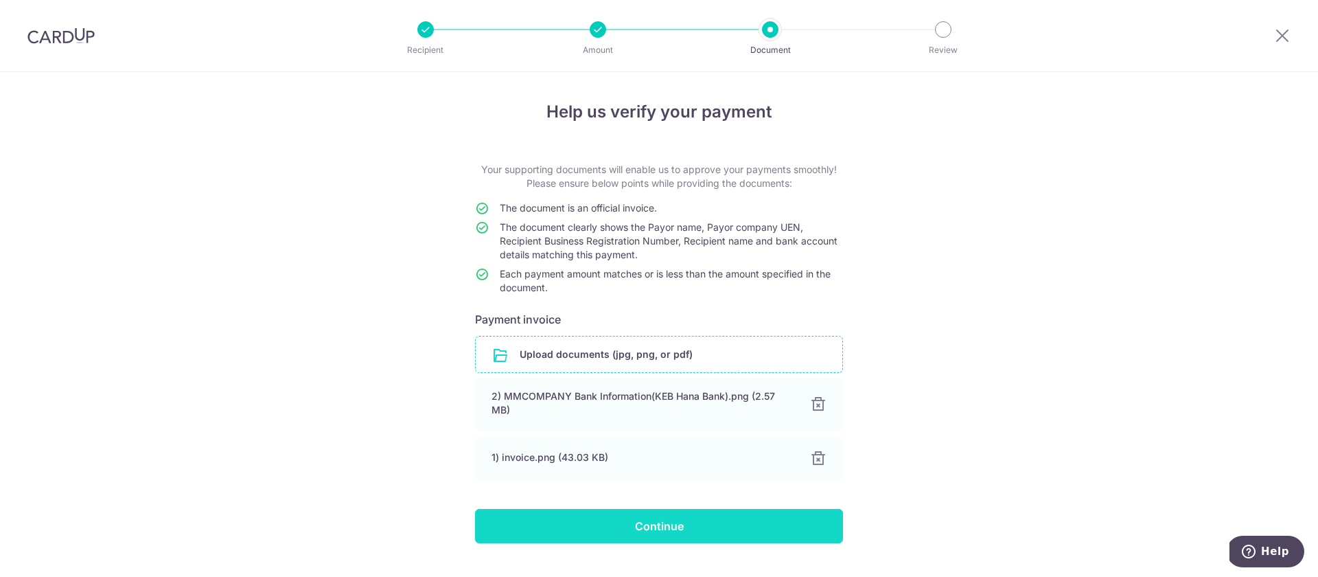
click at [668, 533] on input "Continue" at bounding box center [659, 526] width 368 height 34
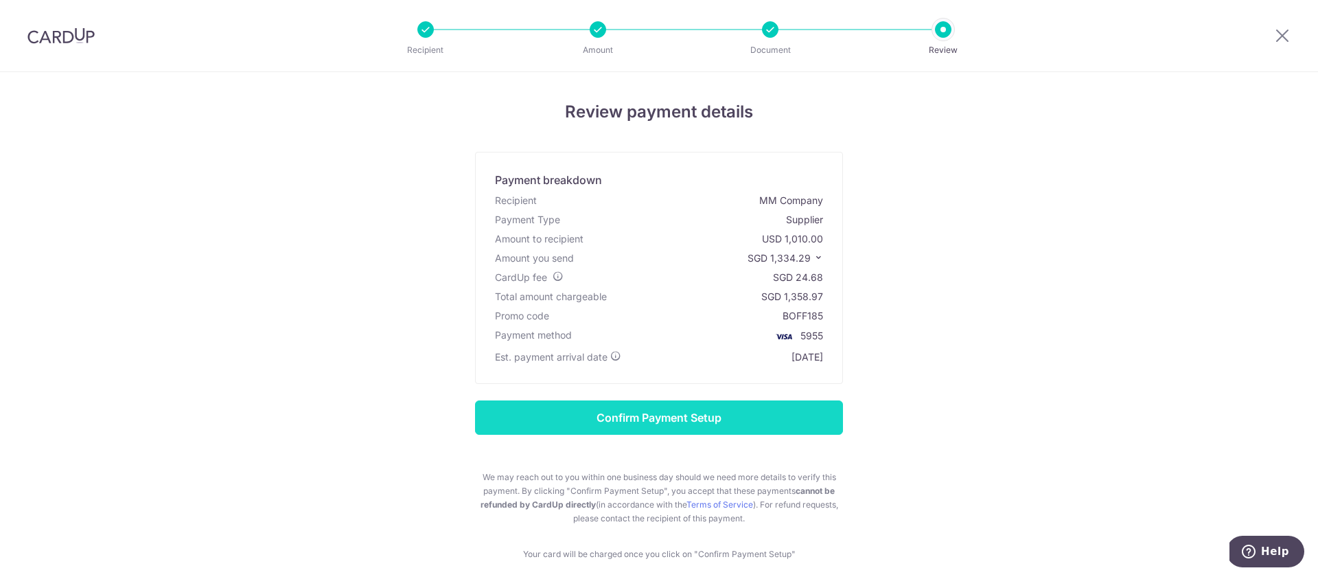
click at [649, 424] on input "Confirm Payment Setup" at bounding box center [659, 417] width 368 height 34
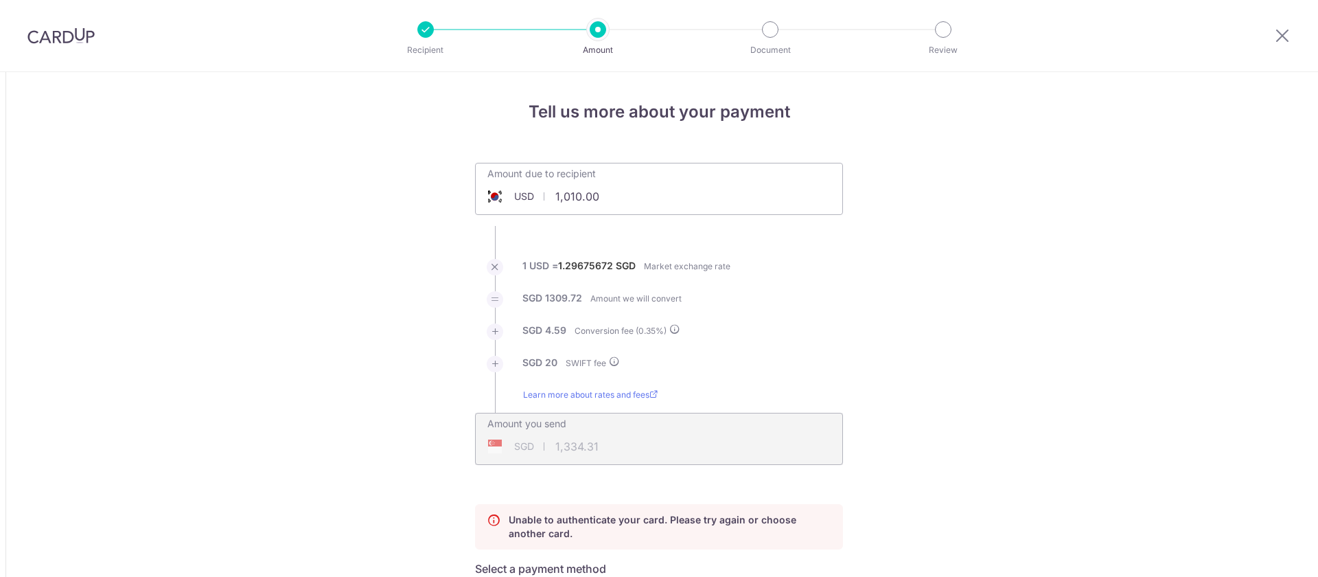
scroll to position [432, 0]
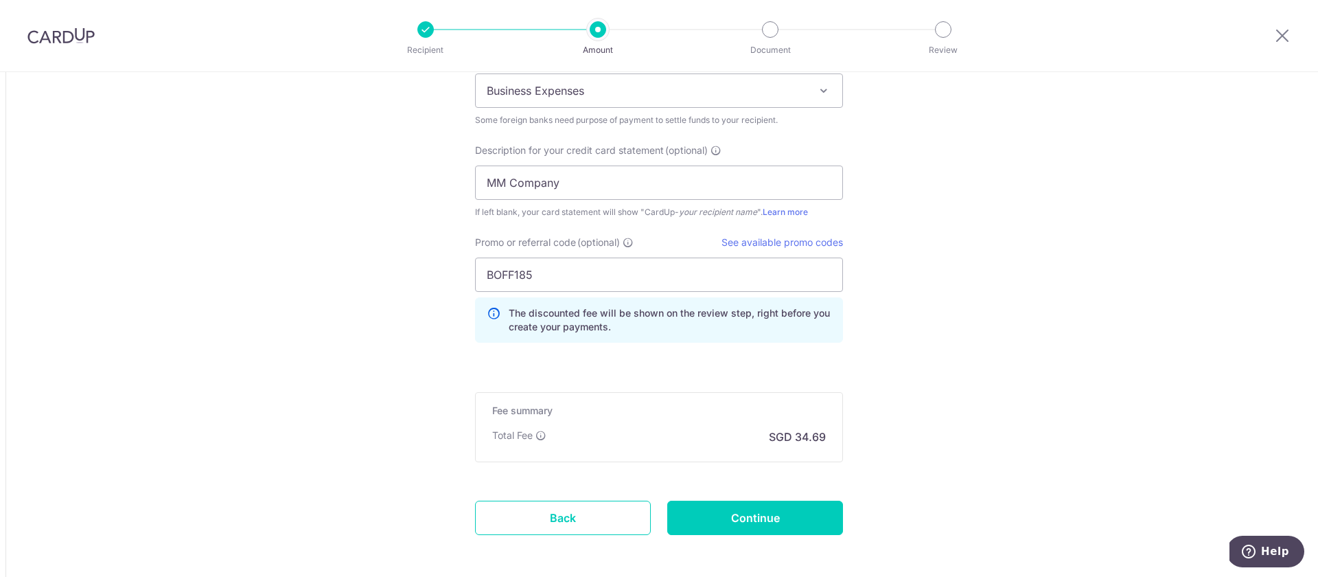
scroll to position [1496, 0]
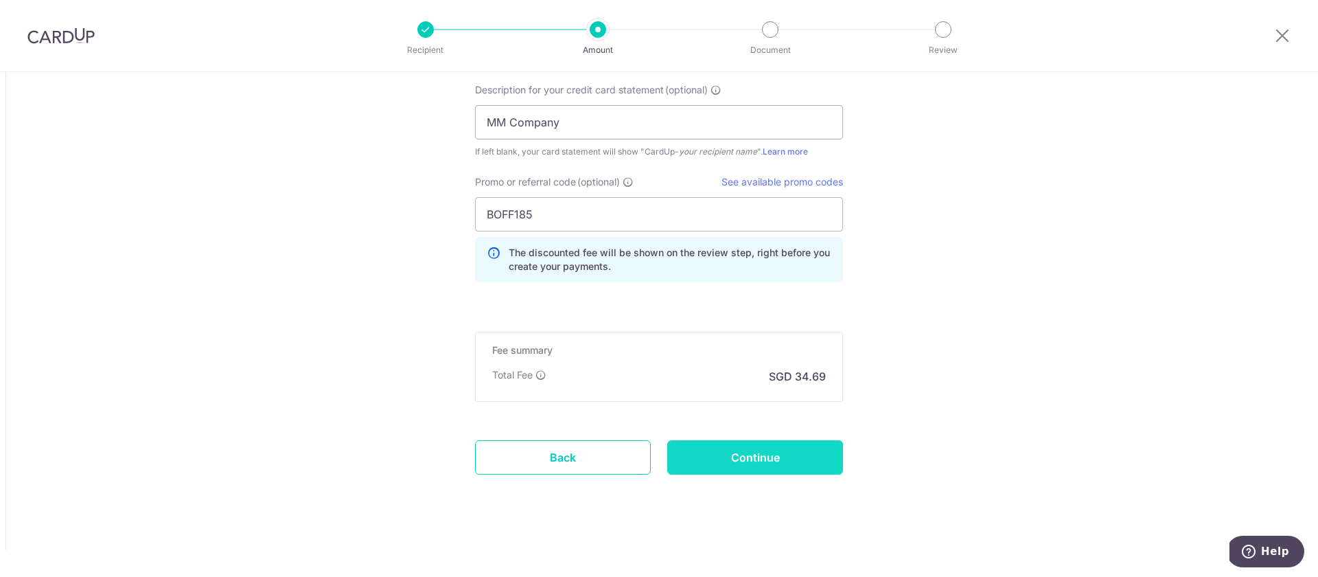
click at [745, 456] on input "Continue" at bounding box center [755, 457] width 176 height 34
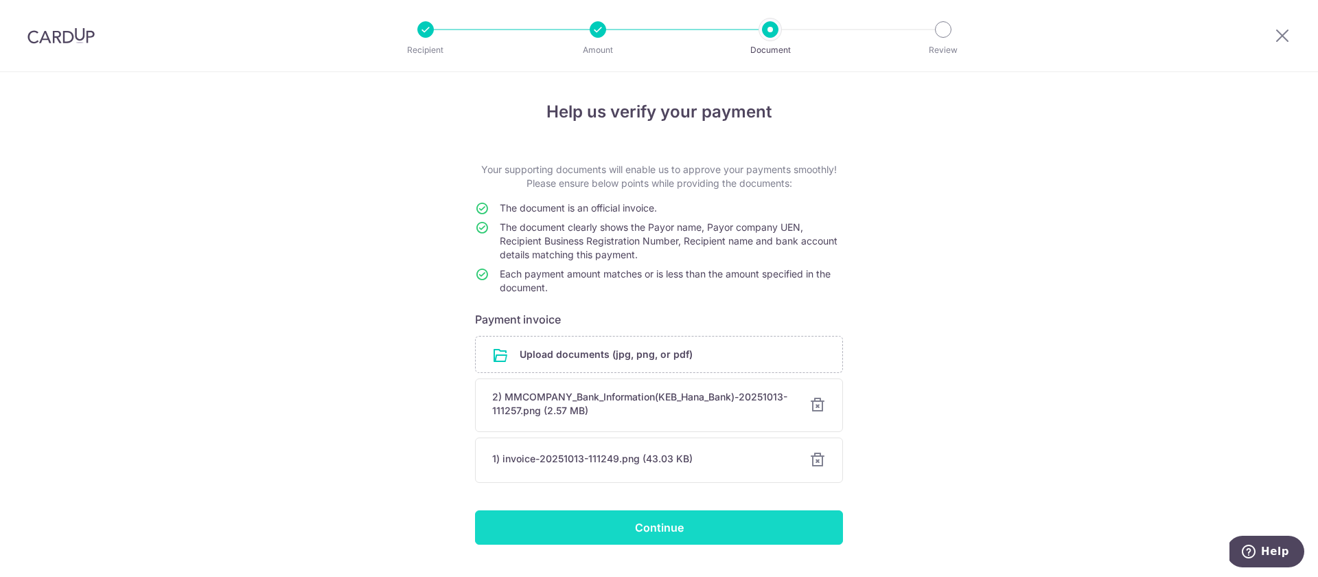
click at [629, 527] on input "Continue" at bounding box center [659, 527] width 368 height 34
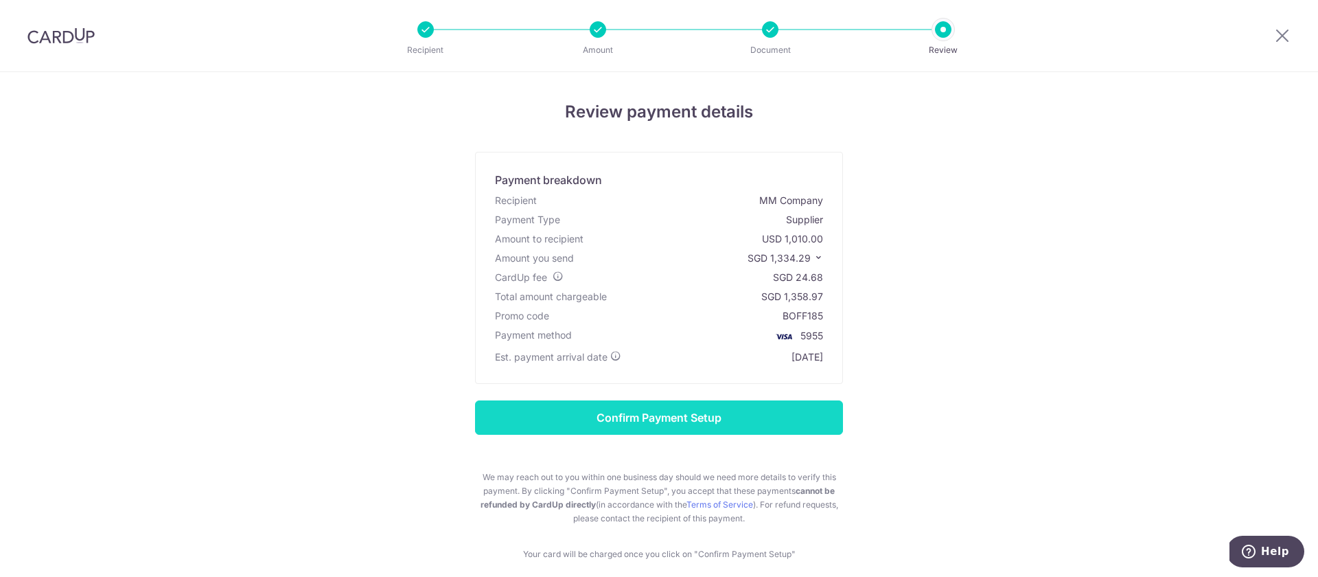
click at [668, 418] on input "Confirm Payment Setup" at bounding box center [659, 417] width 368 height 34
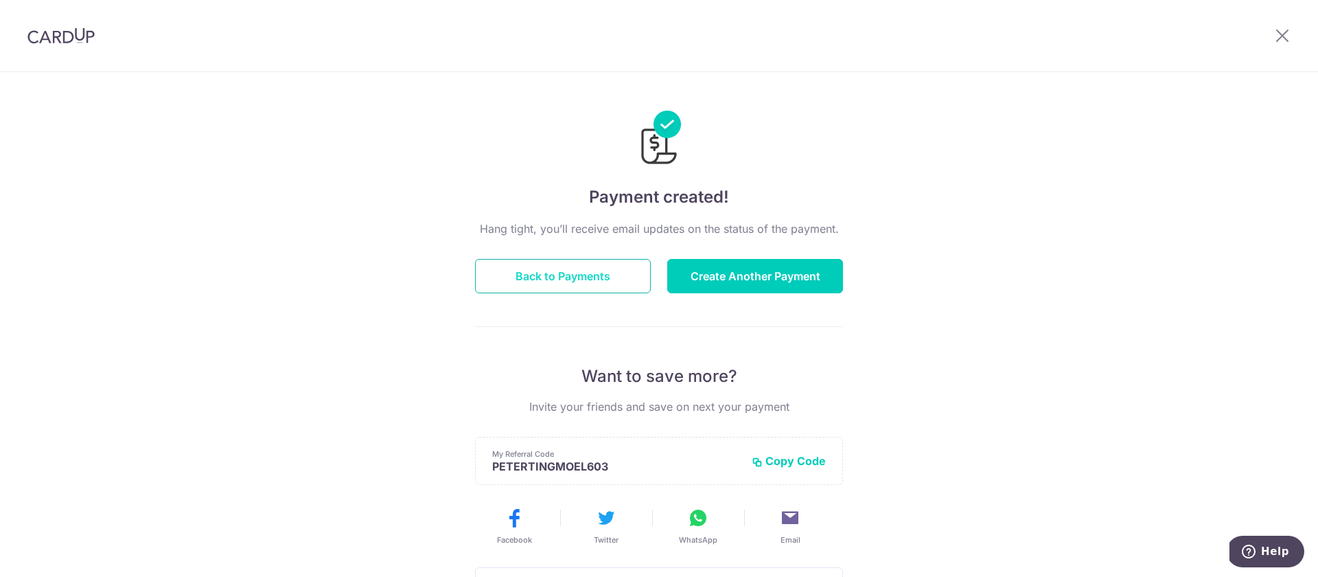
click at [550, 270] on button "Back to Payments" at bounding box center [563, 276] width 176 height 34
